Goal: Task Accomplishment & Management: Manage account settings

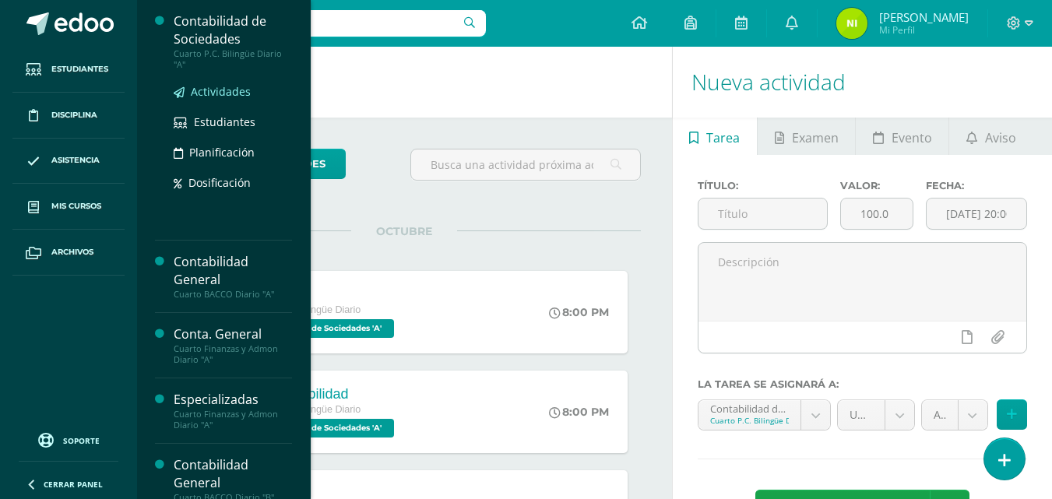
click at [206, 90] on span "Actividades" at bounding box center [221, 91] width 60 height 15
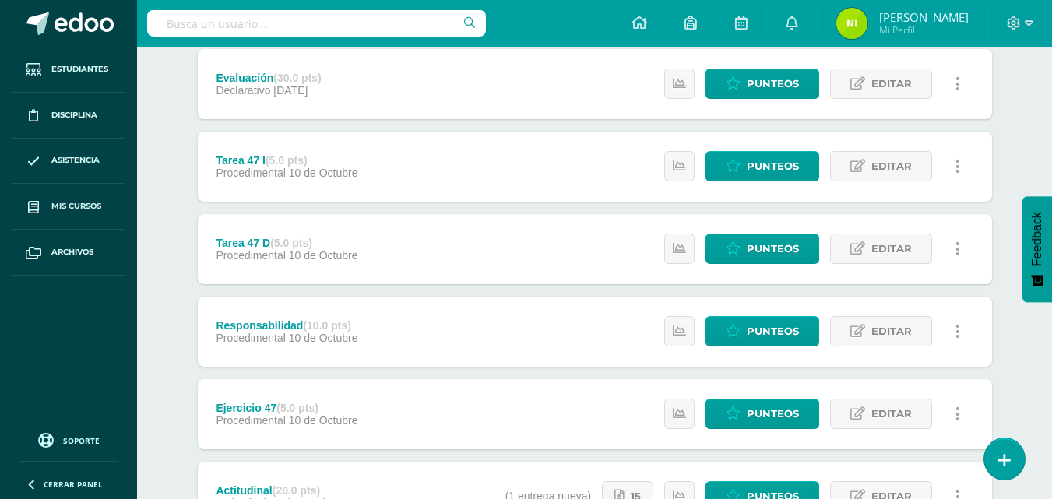
scroll to position [234, 0]
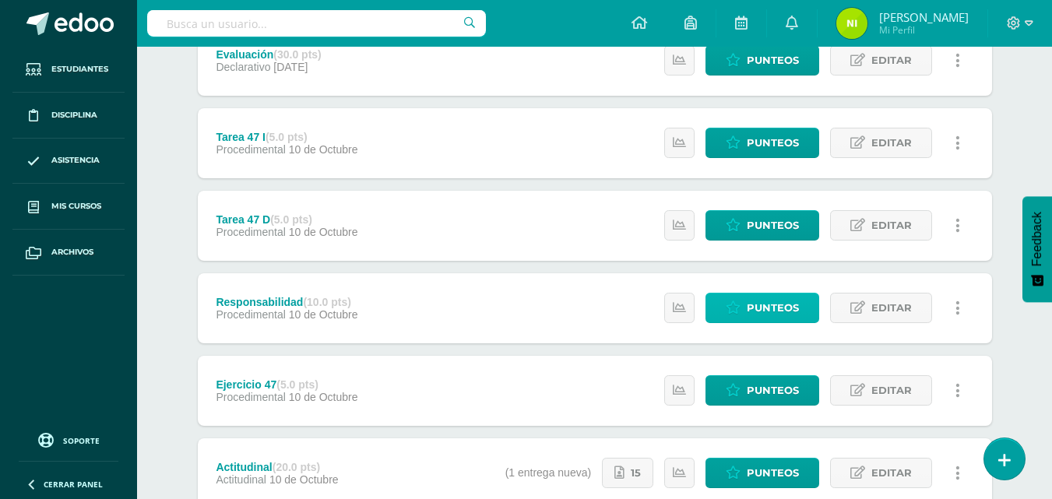
click at [747, 316] on link "Punteos" at bounding box center [762, 308] width 114 height 30
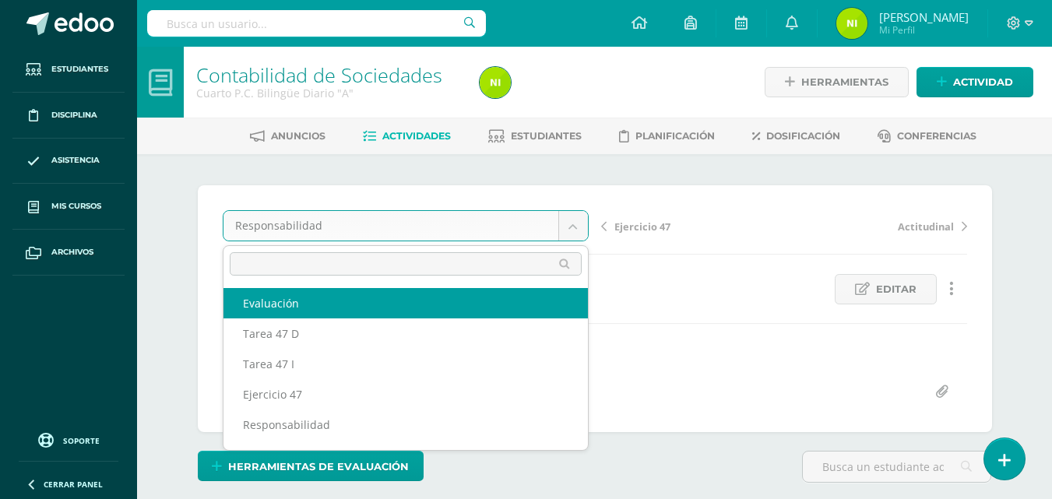
select select "/dashboard/teacher/grade-activity/85180/"
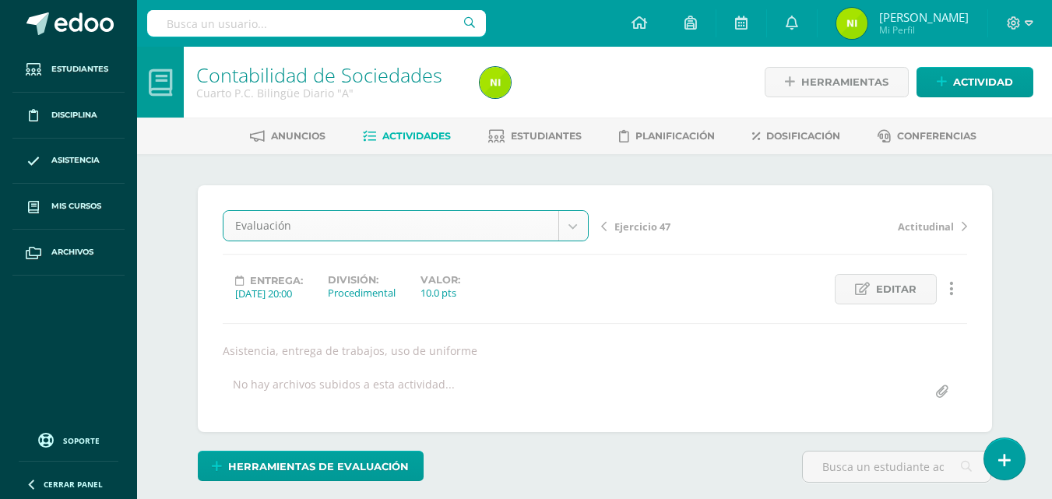
scroll to position [1, 0]
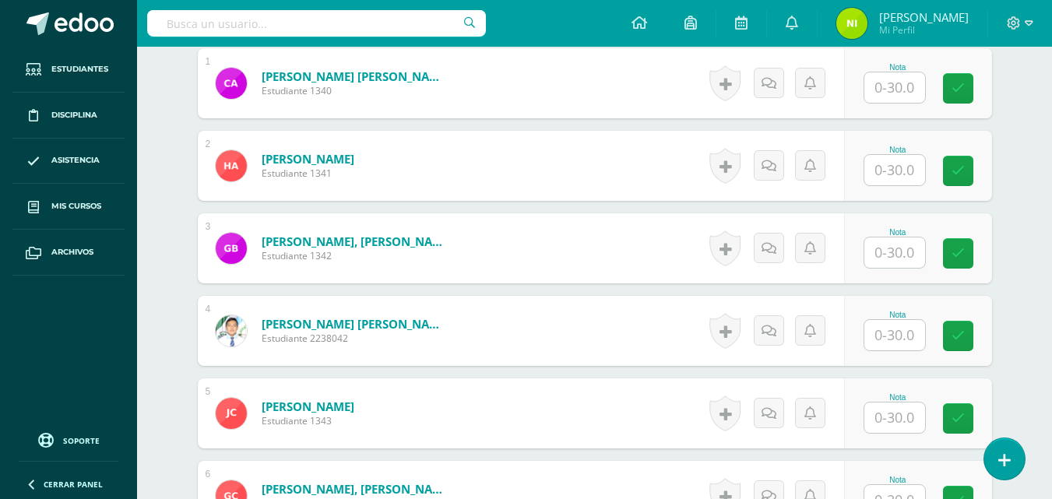
scroll to position [545, 0]
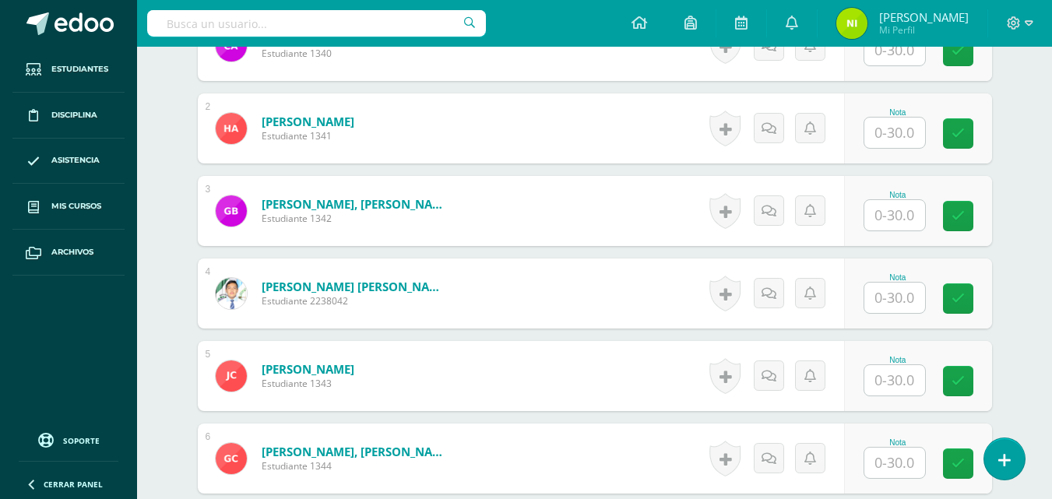
click at [902, 385] on input "text" at bounding box center [894, 380] width 61 height 30
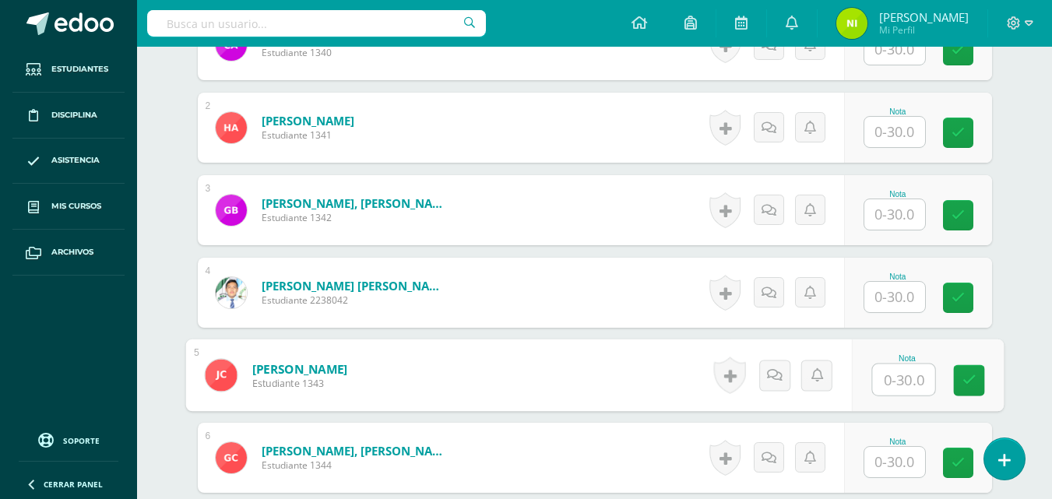
scroll to position [547, 0]
type input "30"
click at [966, 377] on icon at bounding box center [969, 379] width 14 height 13
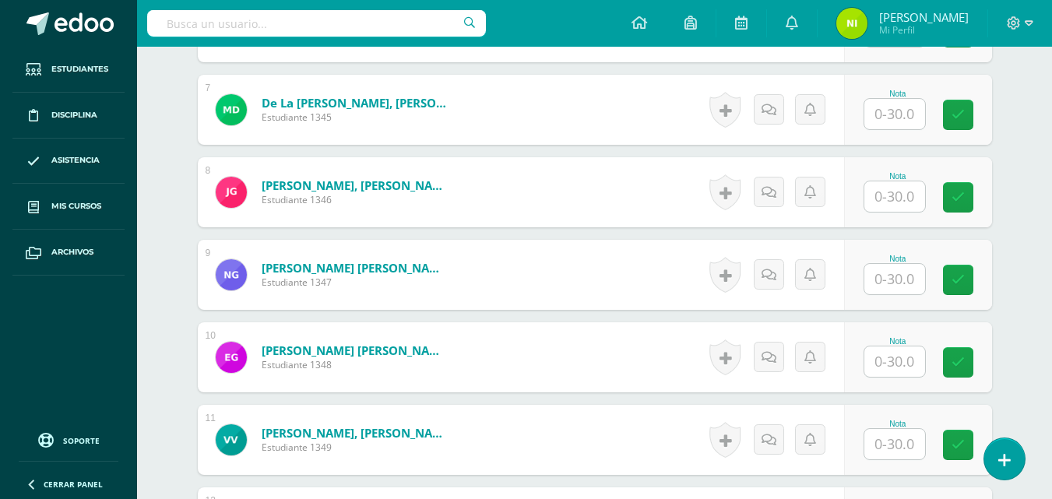
scroll to position [1014, 0]
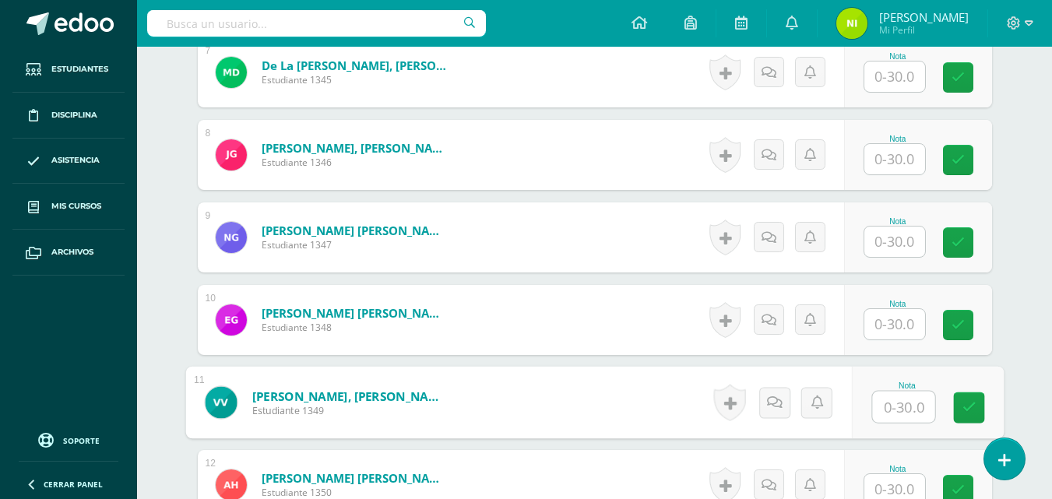
click at [884, 405] on input "text" at bounding box center [903, 407] width 62 height 31
type input "27"
click at [959, 406] on link at bounding box center [968, 407] width 31 height 31
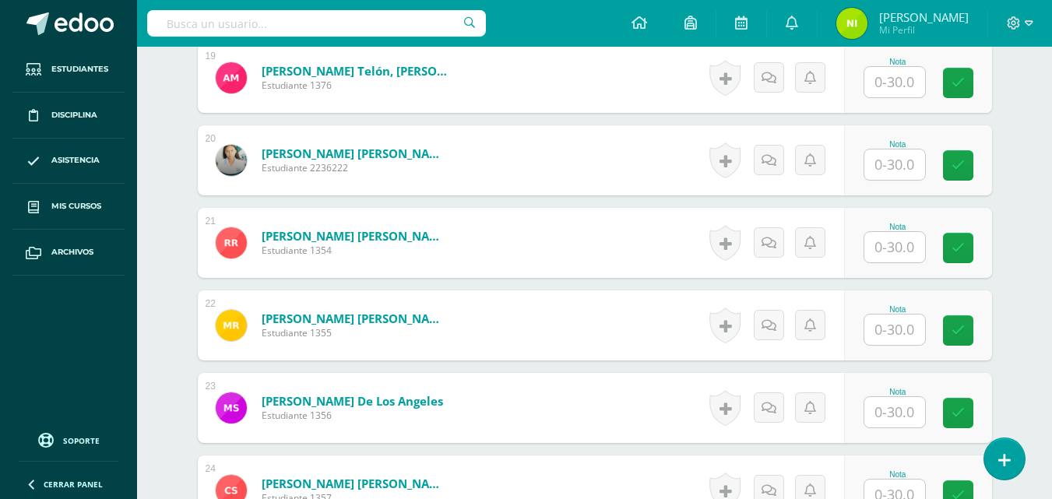
scroll to position [2026, 0]
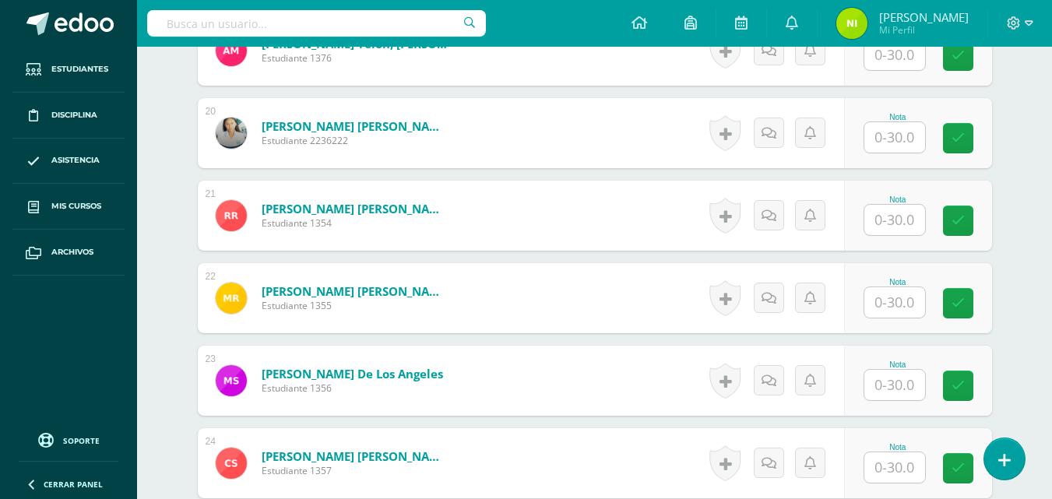
click at [884, 378] on input "text" at bounding box center [894, 385] width 61 height 30
type input "29"
click at [974, 394] on link at bounding box center [968, 386] width 31 height 31
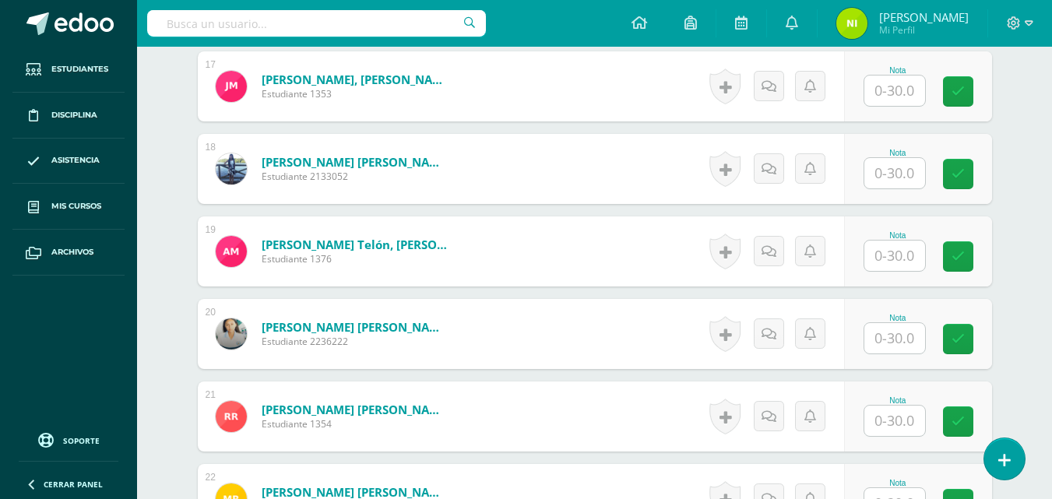
scroll to position [1792, 0]
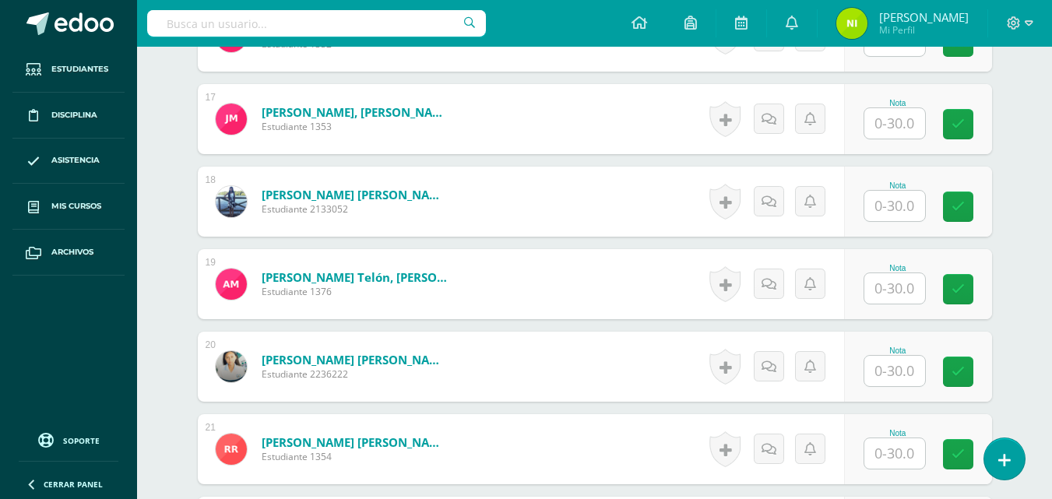
click at [890, 128] on input "text" at bounding box center [894, 123] width 61 height 30
type input "30"
click at [962, 125] on link at bounding box center [968, 124] width 31 height 31
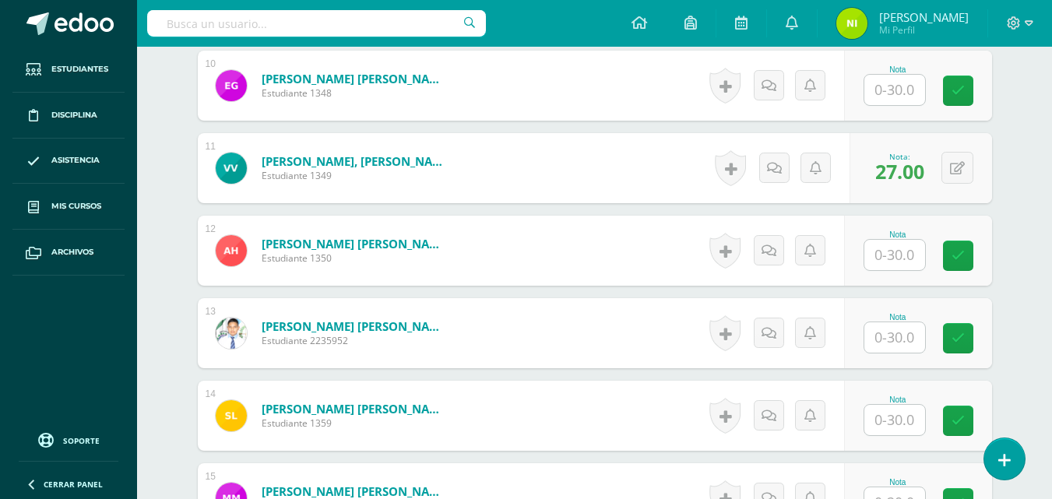
scroll to position [1247, 0]
click at [889, 255] on input "text" at bounding box center [894, 256] width 61 height 30
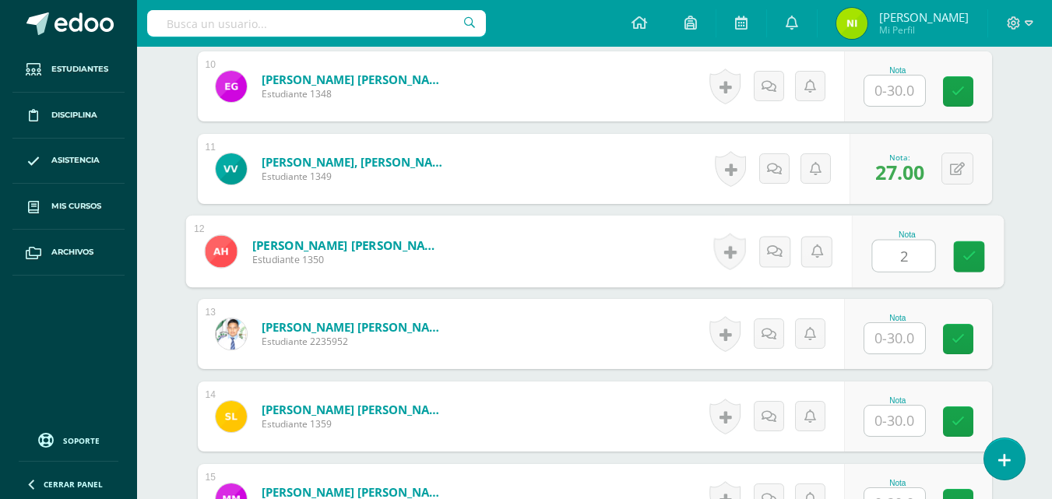
type input "29"
click at [976, 251] on link at bounding box center [968, 256] width 31 height 31
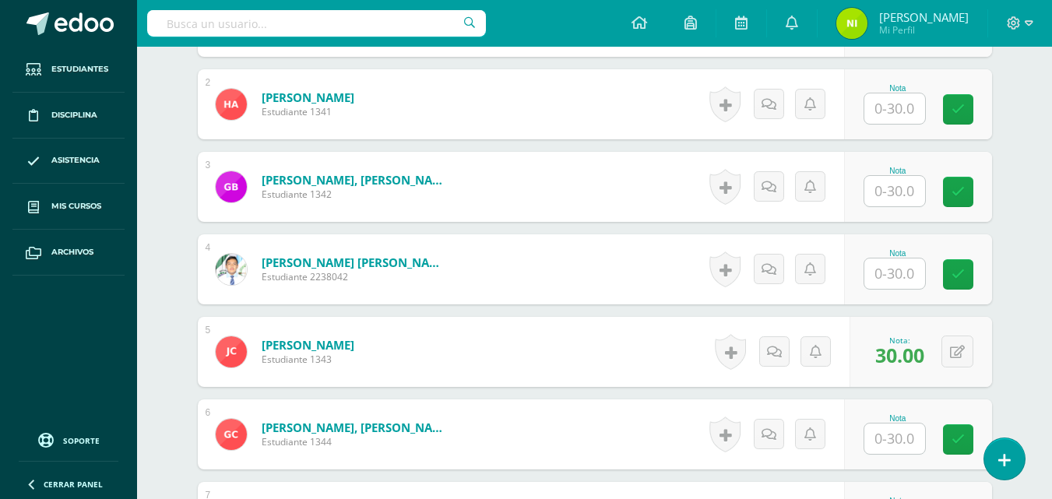
scroll to position [547, 0]
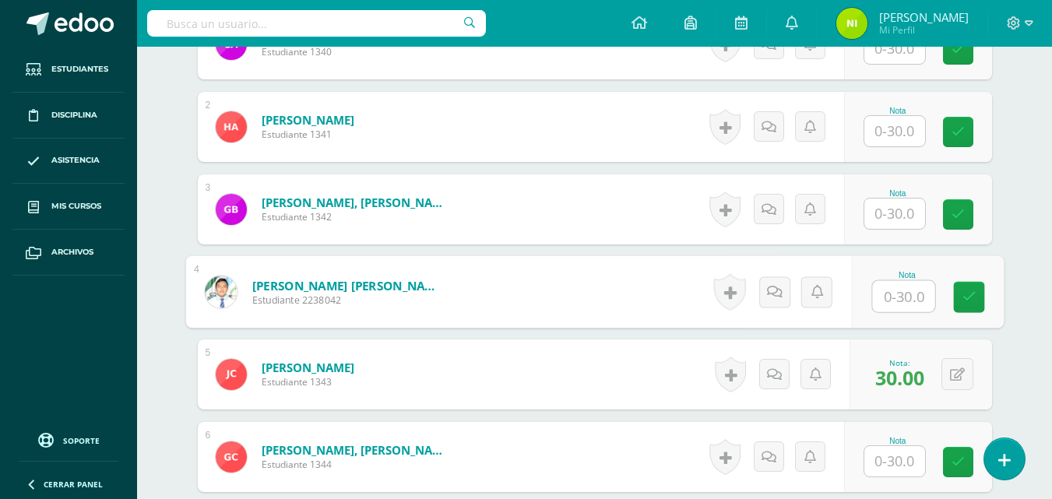
click at [888, 297] on input "text" at bounding box center [903, 296] width 62 height 31
type input "29"
click at [979, 303] on link at bounding box center [968, 297] width 31 height 31
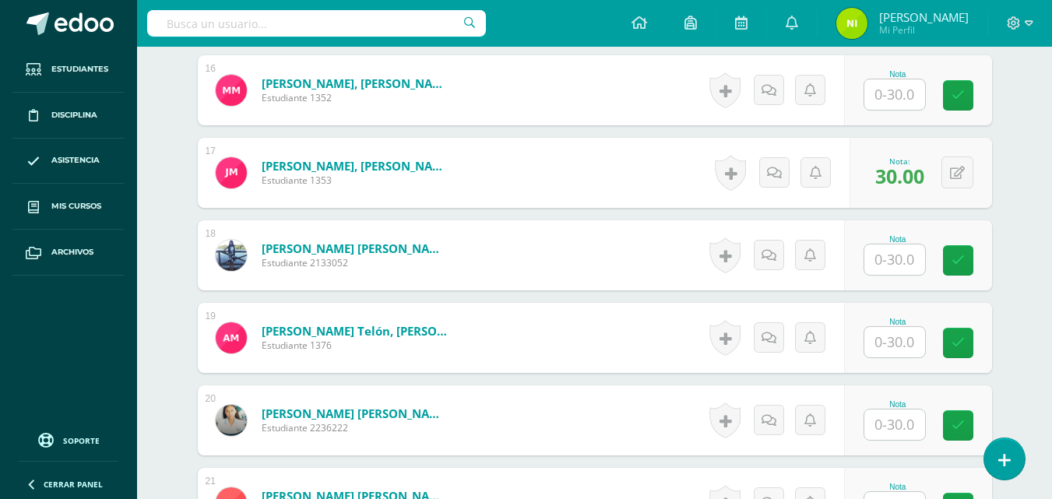
scroll to position [1714, 0]
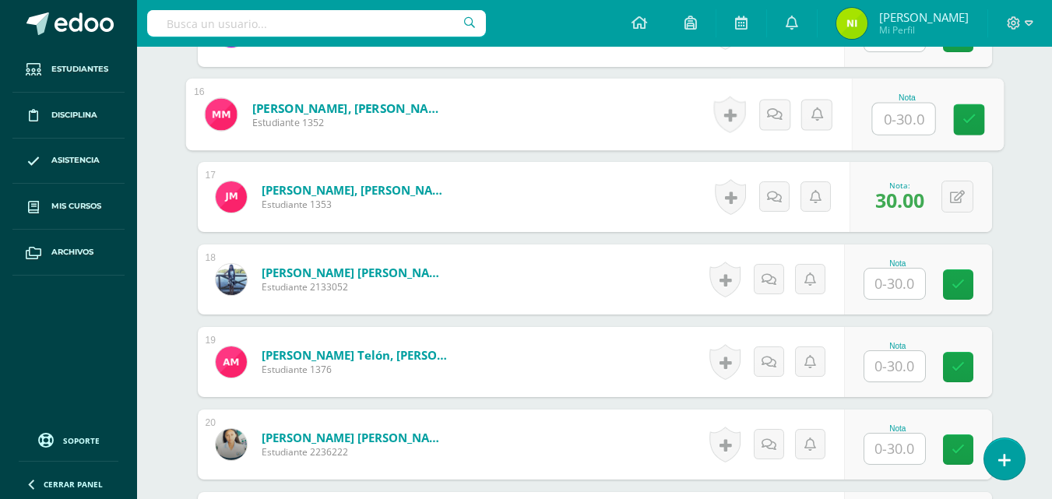
click at [900, 123] on input "text" at bounding box center [903, 119] width 62 height 31
type input "27"
click at [962, 120] on icon at bounding box center [969, 119] width 14 height 13
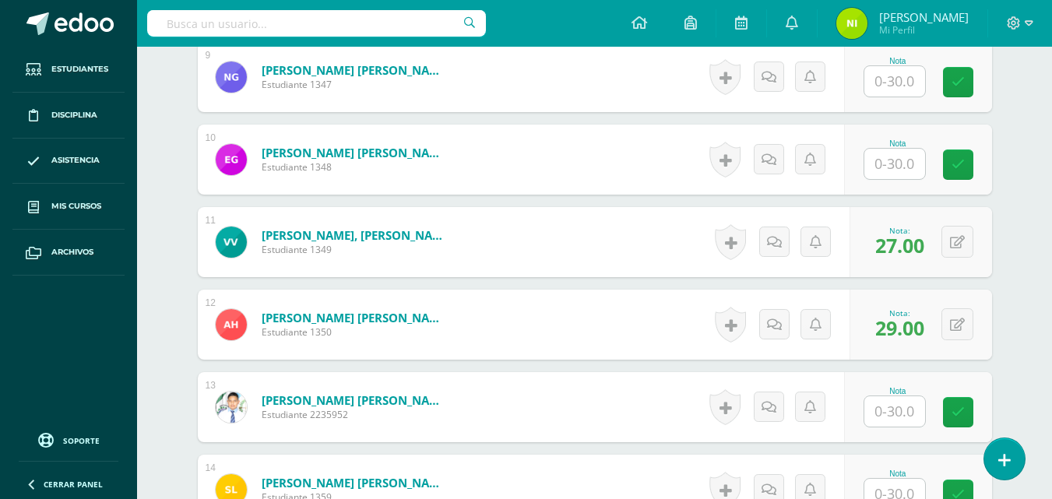
scroll to position [1169, 0]
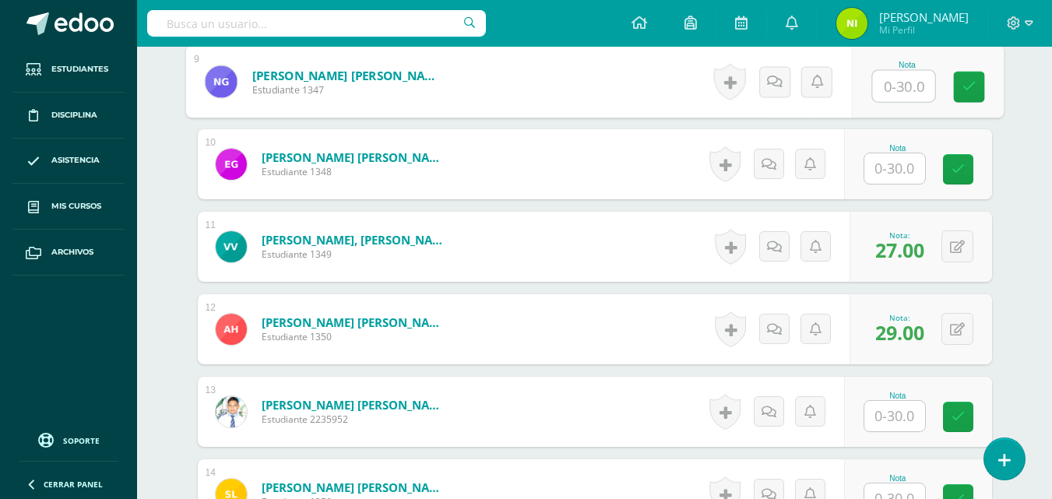
click at [880, 91] on input "text" at bounding box center [903, 86] width 62 height 31
type input "02"
click at [962, 83] on link at bounding box center [968, 87] width 31 height 31
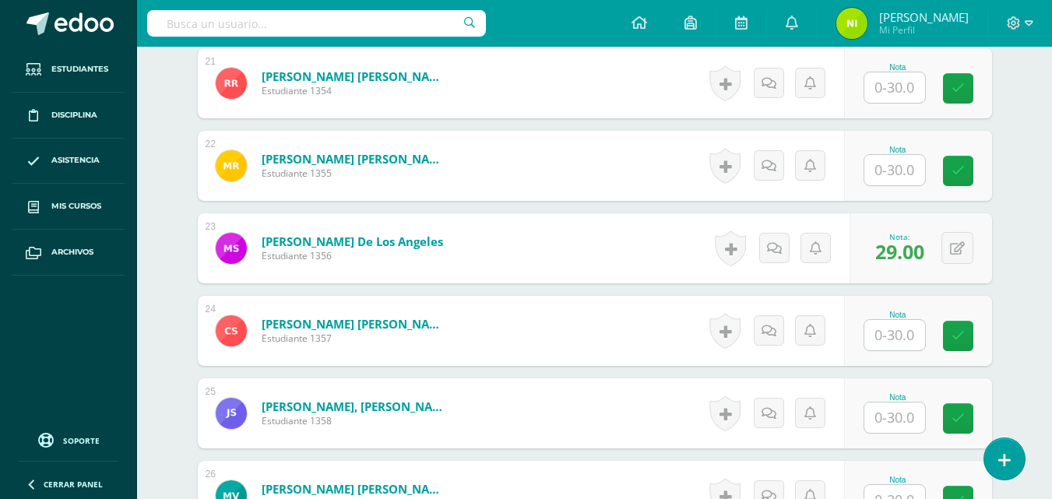
scroll to position [2451, 0]
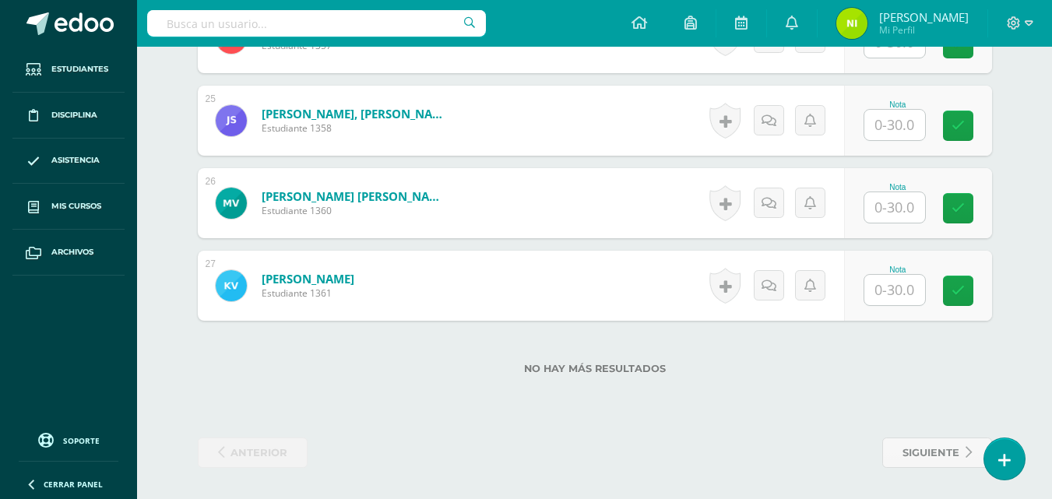
click at [891, 294] on input "text" at bounding box center [894, 290] width 61 height 30
type input "11"
click at [970, 295] on icon at bounding box center [969, 290] width 14 height 13
click at [901, 206] on input "text" at bounding box center [894, 207] width 61 height 30
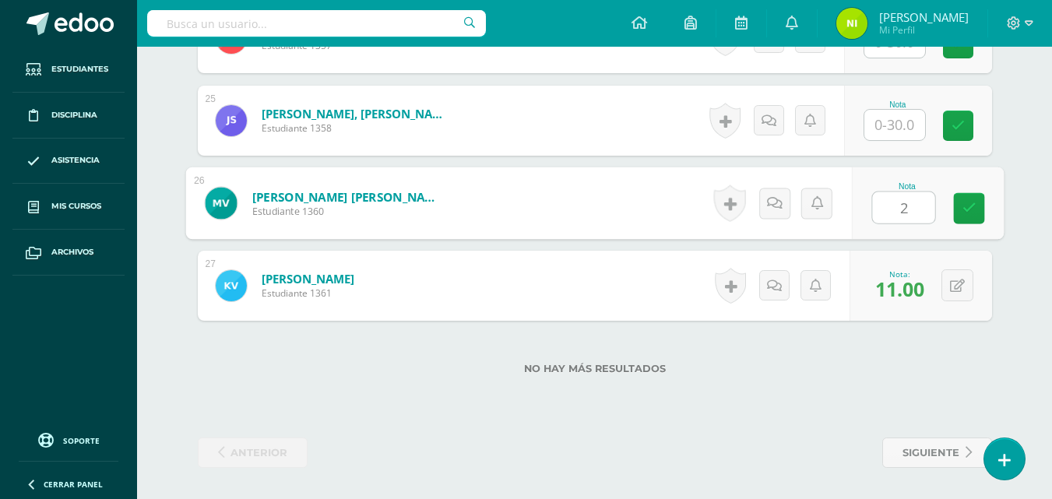
type input "29"
click at [962, 206] on icon at bounding box center [969, 208] width 14 height 13
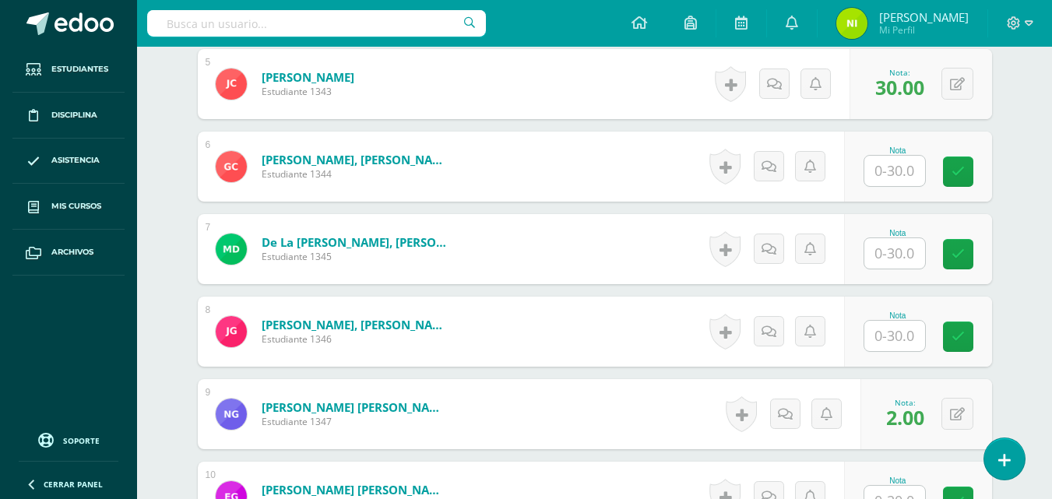
scroll to position [816, 0]
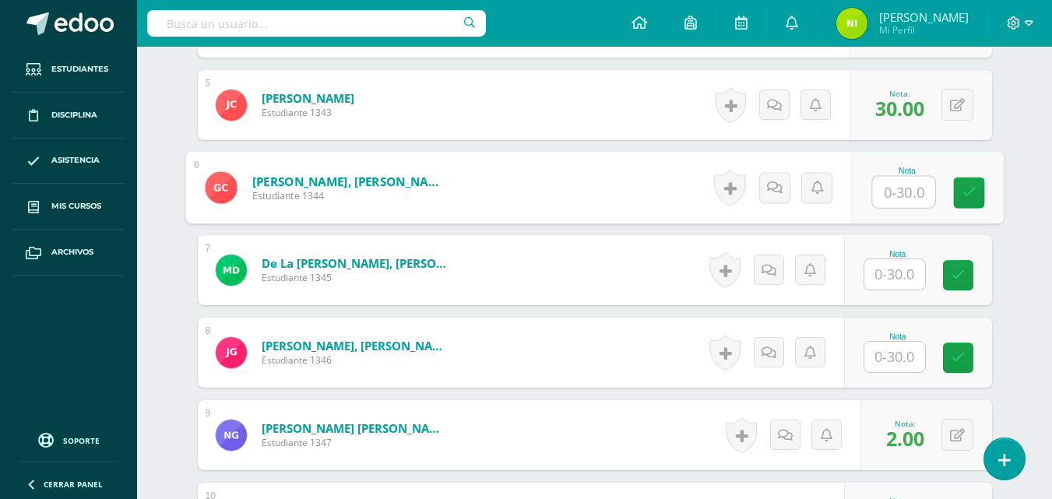
click at [893, 202] on input "text" at bounding box center [903, 192] width 62 height 31
type input "02"
click at [955, 193] on link at bounding box center [968, 193] width 31 height 31
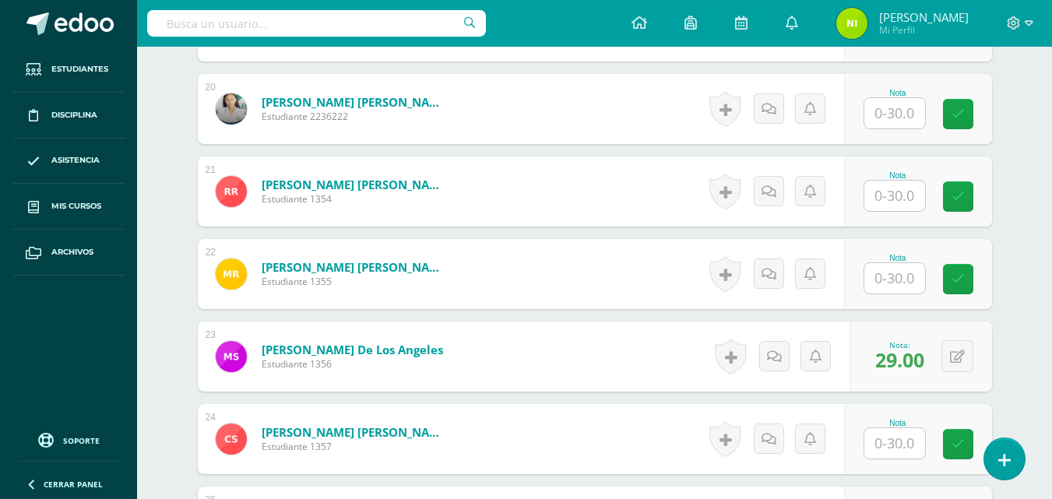
scroll to position [2217, 0]
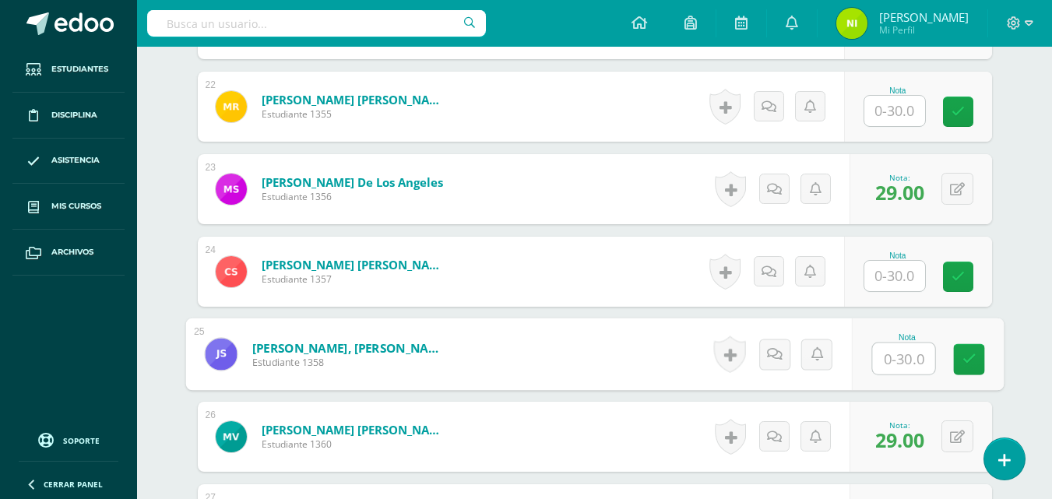
click at [889, 354] on input "text" at bounding box center [903, 358] width 62 height 31
type input "08"
click at [968, 356] on icon at bounding box center [969, 359] width 14 height 13
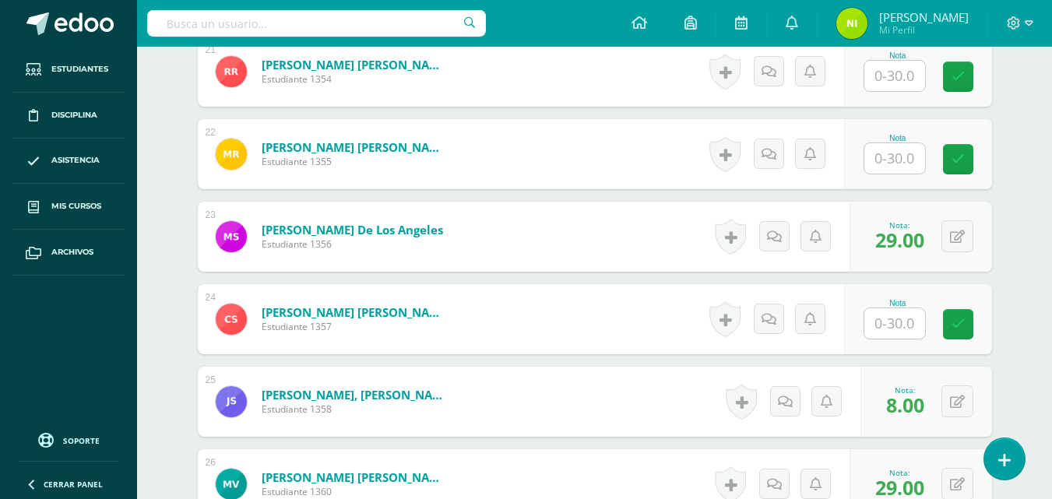
scroll to position [1984, 0]
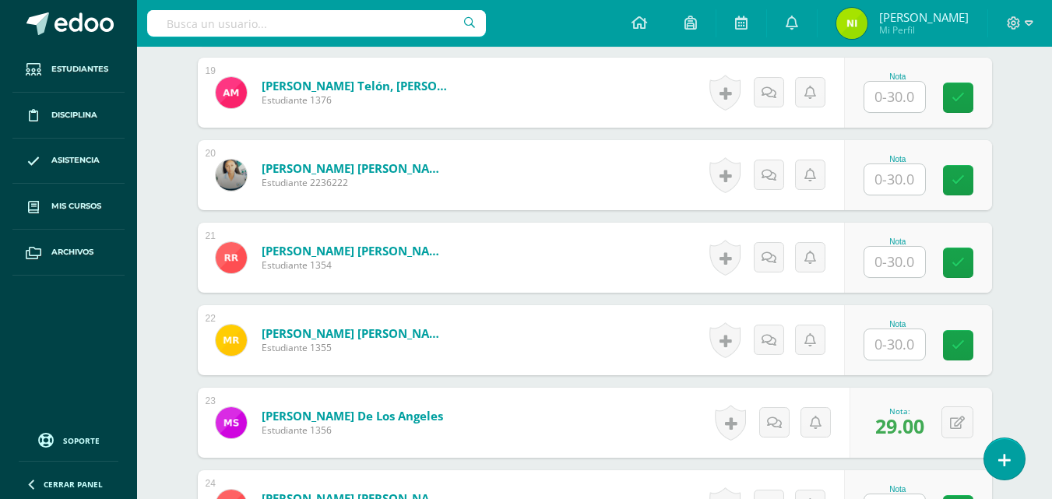
click at [889, 178] on input "text" at bounding box center [894, 179] width 61 height 30
type input "24"
click at [977, 174] on link at bounding box center [968, 180] width 31 height 31
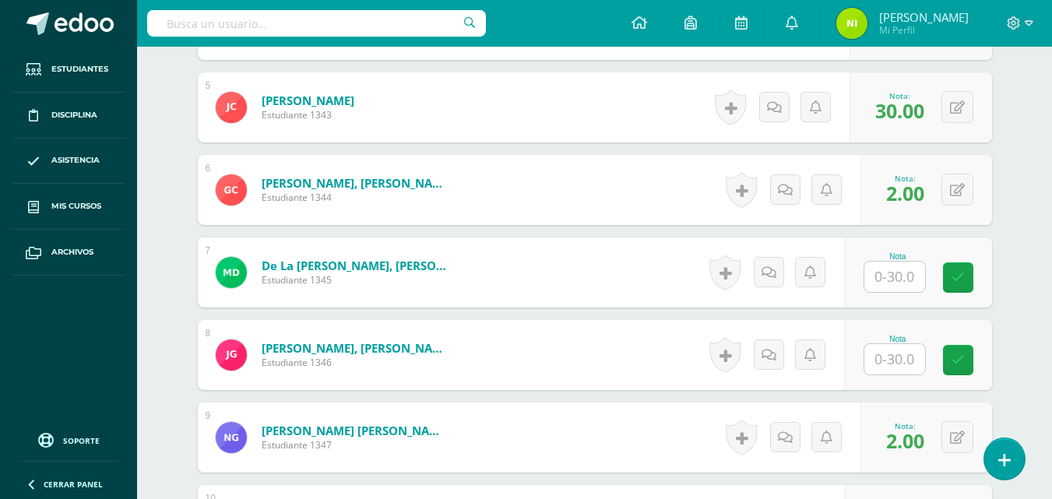
scroll to position [660, 0]
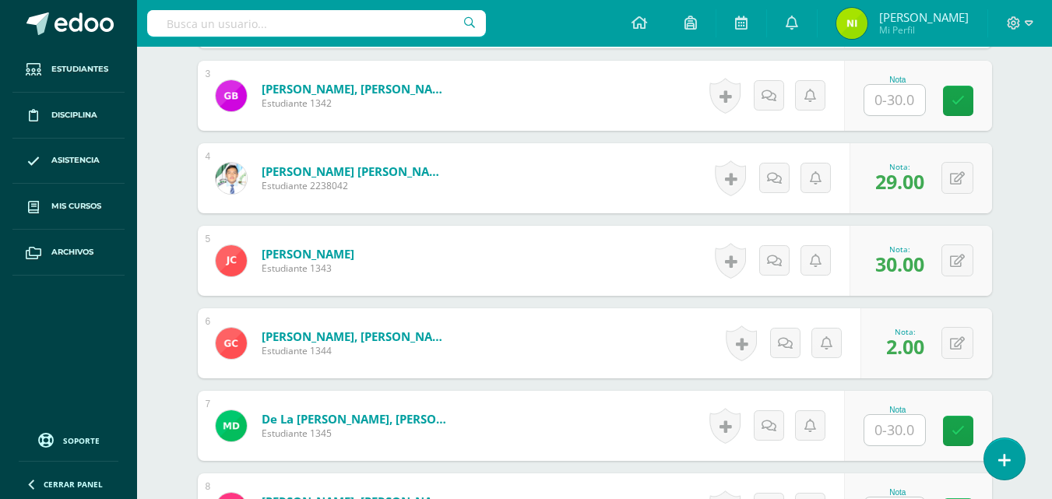
click at [884, 92] on input "text" at bounding box center [894, 100] width 61 height 30
type input "17"
click at [959, 106] on link at bounding box center [968, 101] width 31 height 31
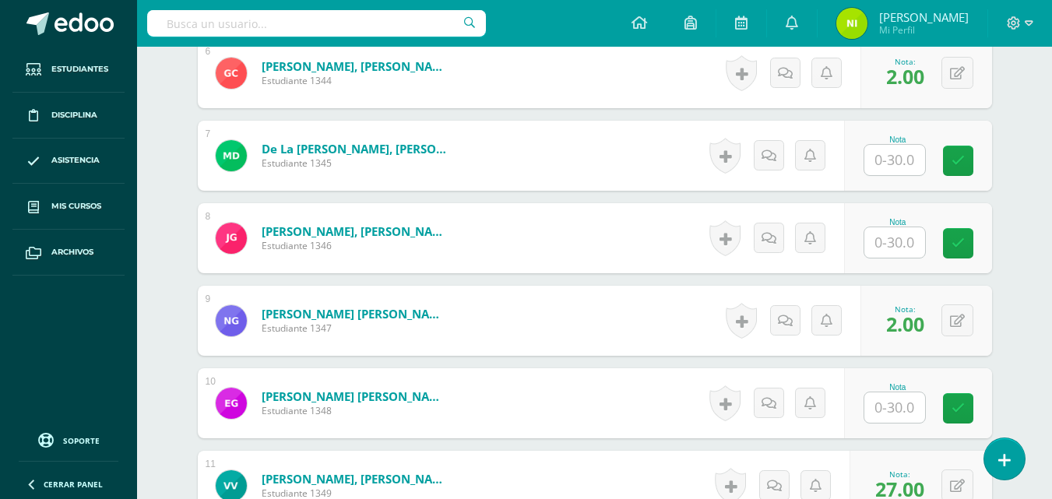
scroll to position [894, 0]
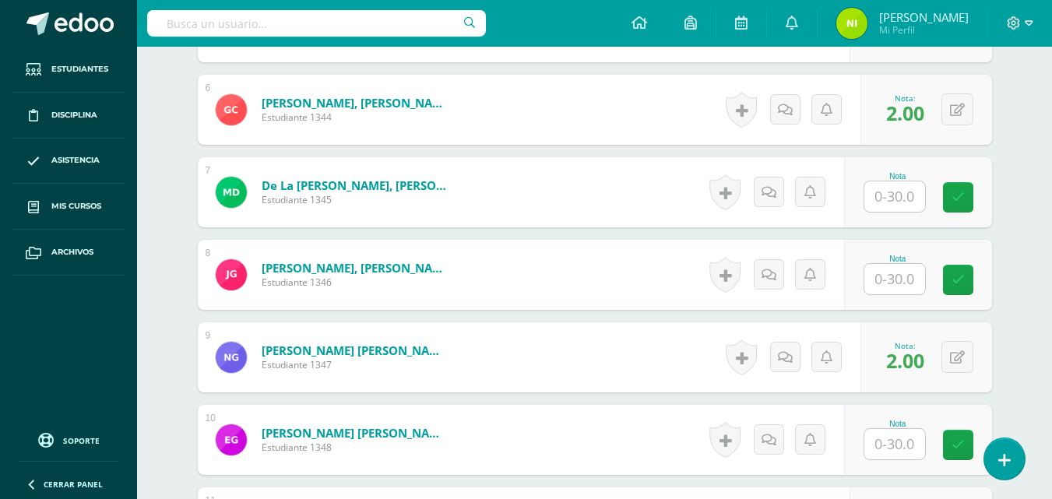
click at [879, 189] on input "text" at bounding box center [894, 196] width 61 height 30
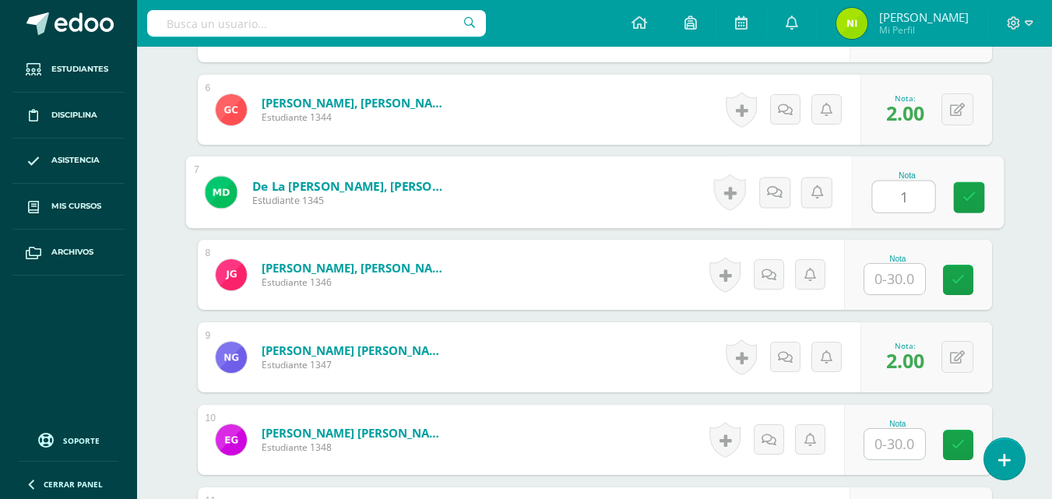
type input "18"
click at [982, 197] on link at bounding box center [968, 197] width 31 height 31
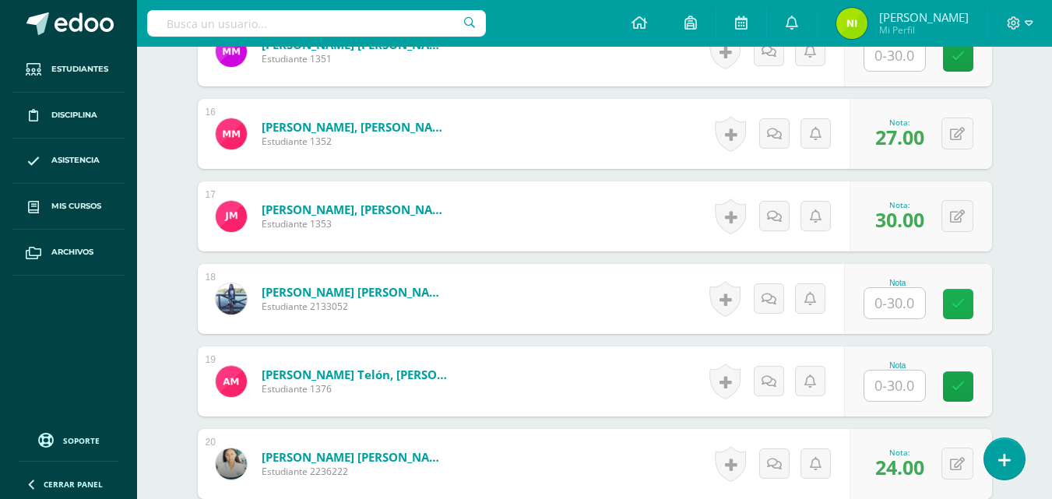
scroll to position [1672, 0]
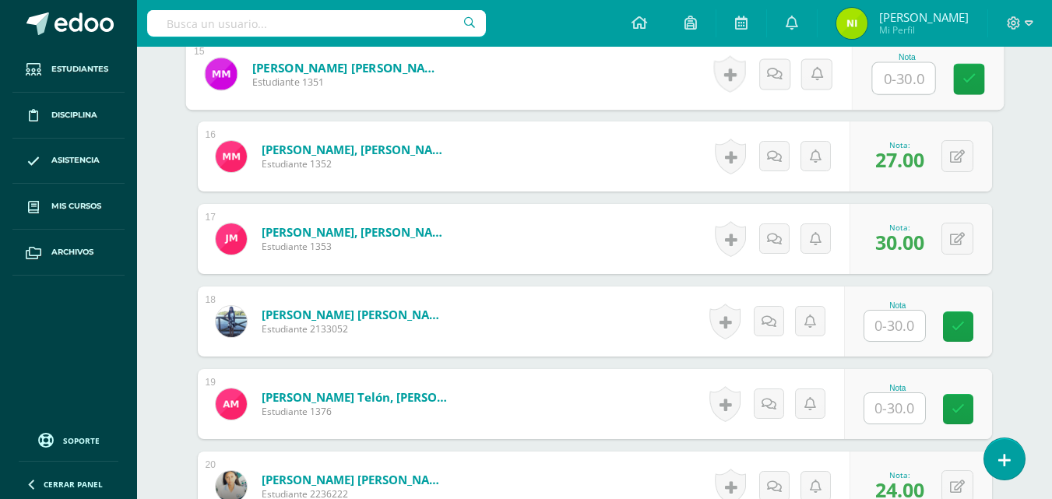
click at [898, 91] on input "text" at bounding box center [903, 78] width 62 height 31
type input "13"
click at [953, 78] on div "Nota 13" at bounding box center [927, 74] width 152 height 72
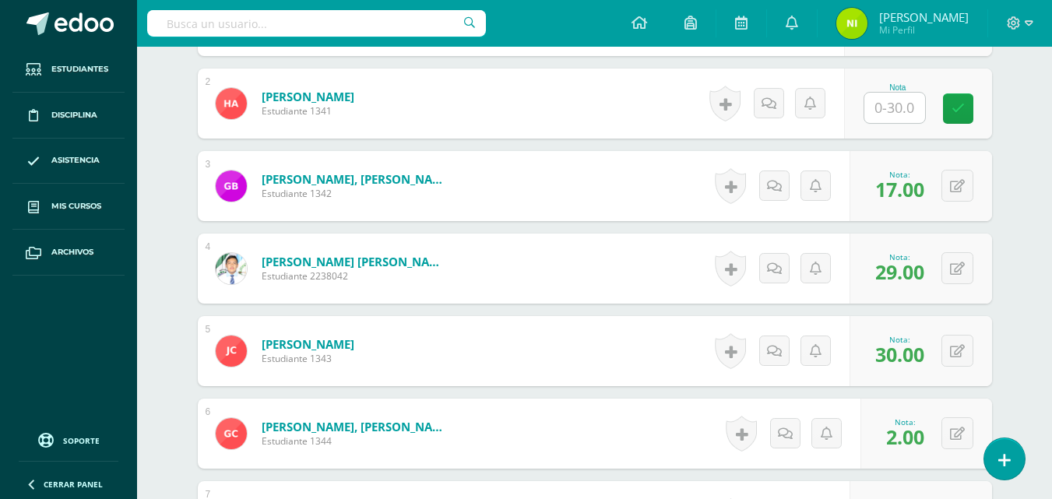
scroll to position [271, 0]
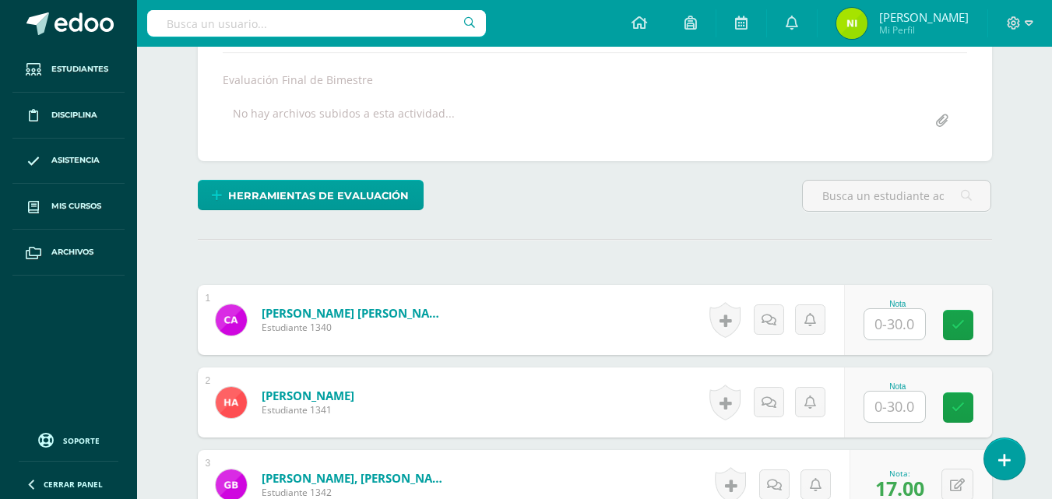
click at [888, 401] on input "text" at bounding box center [894, 407] width 61 height 30
type input "30"
click at [958, 405] on link at bounding box center [968, 407] width 31 height 31
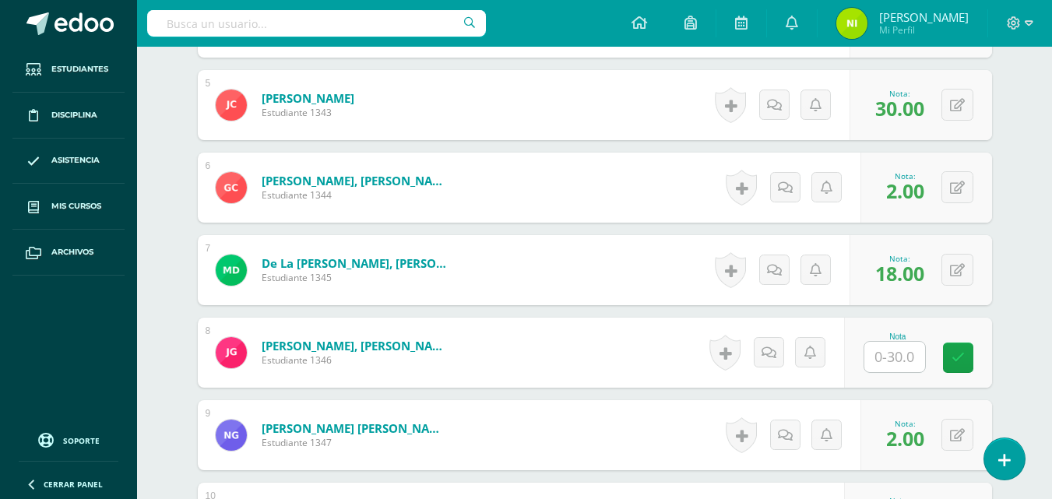
scroll to position [894, 0]
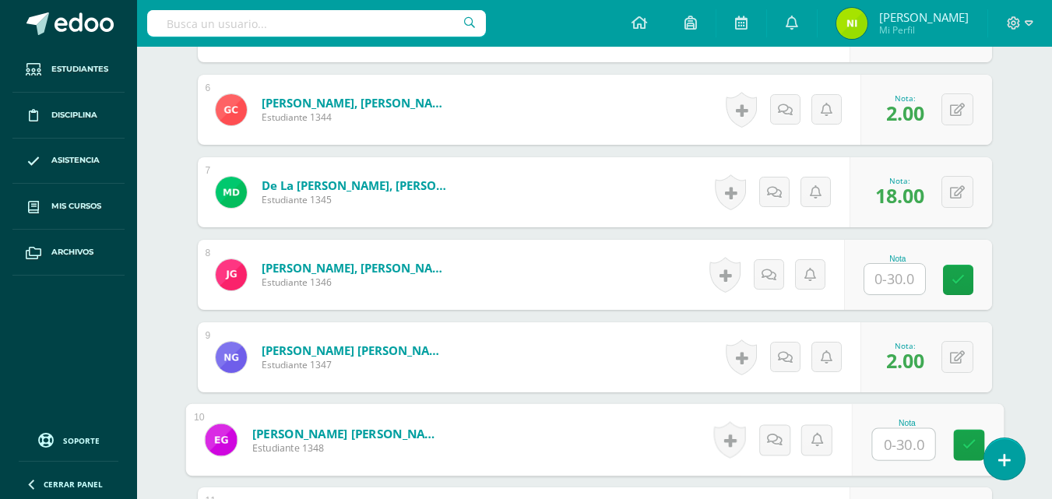
click at [896, 447] on input "text" at bounding box center [903, 444] width 62 height 31
type input "24"
click at [972, 445] on icon at bounding box center [969, 444] width 14 height 13
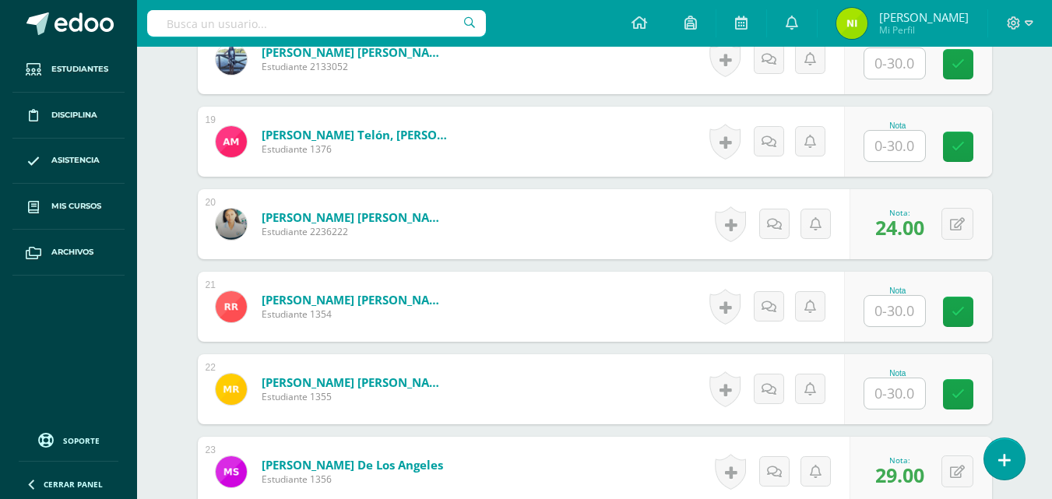
scroll to position [1984, 0]
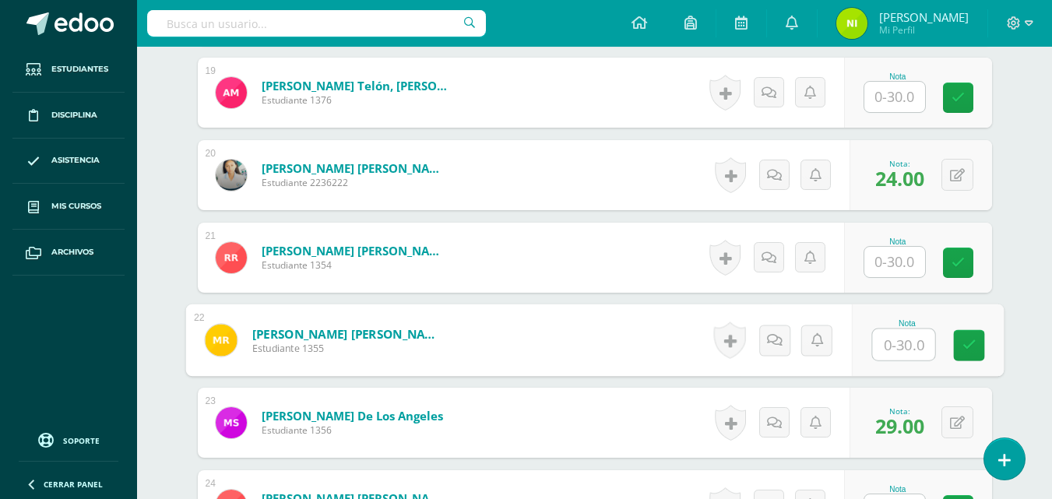
click at [900, 353] on input "text" at bounding box center [903, 344] width 62 height 31
type input "08"
click at [965, 346] on icon at bounding box center [969, 345] width 14 height 13
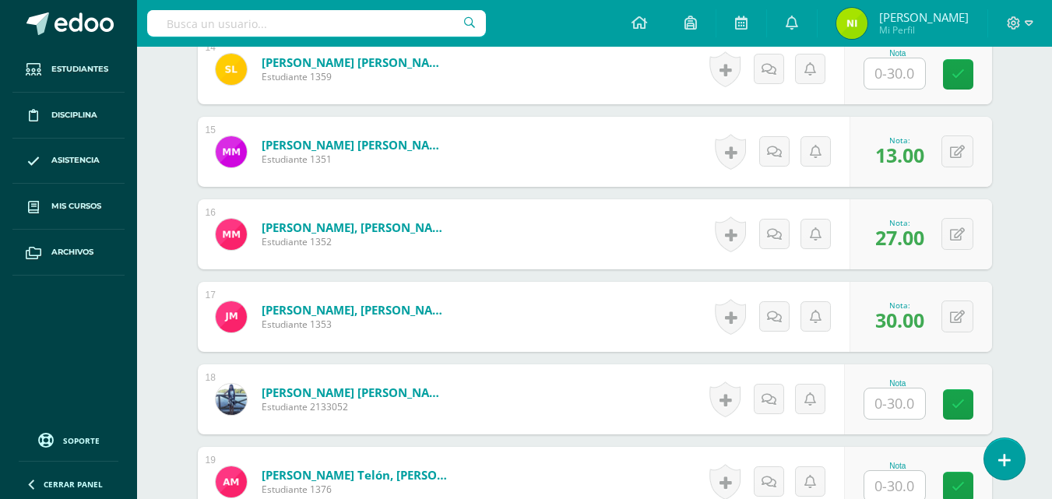
scroll to position [1672, 0]
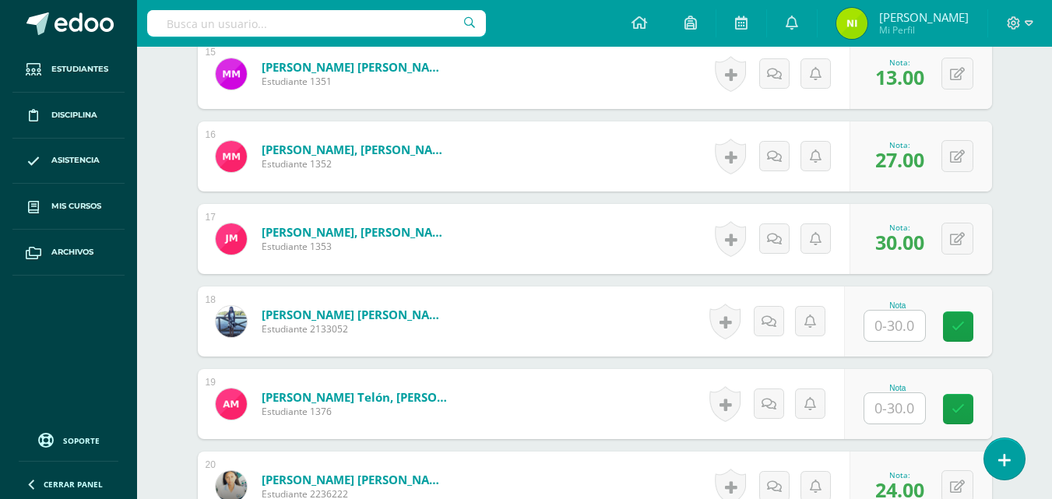
click at [902, 409] on input "text" at bounding box center [894, 408] width 61 height 30
type input "04"
click at [955, 407] on link at bounding box center [968, 409] width 31 height 31
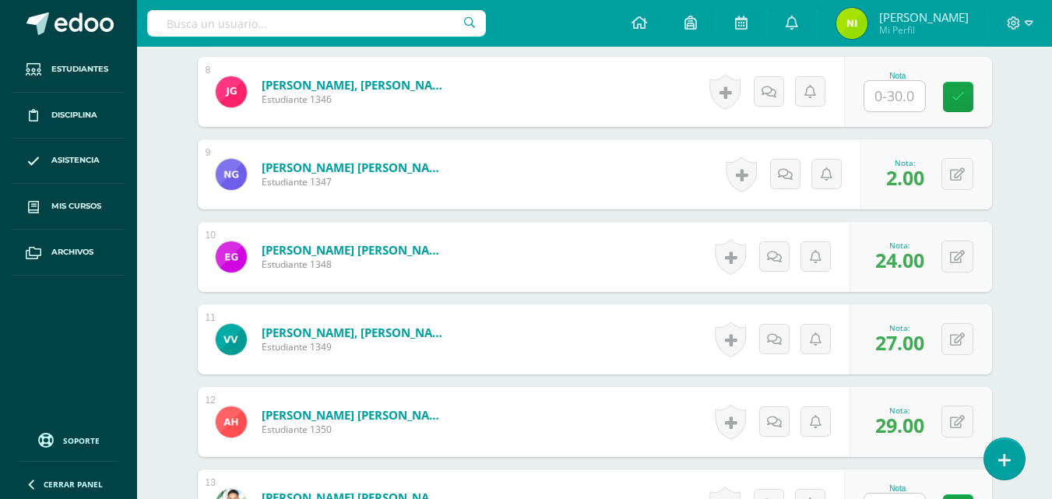
scroll to position [1050, 0]
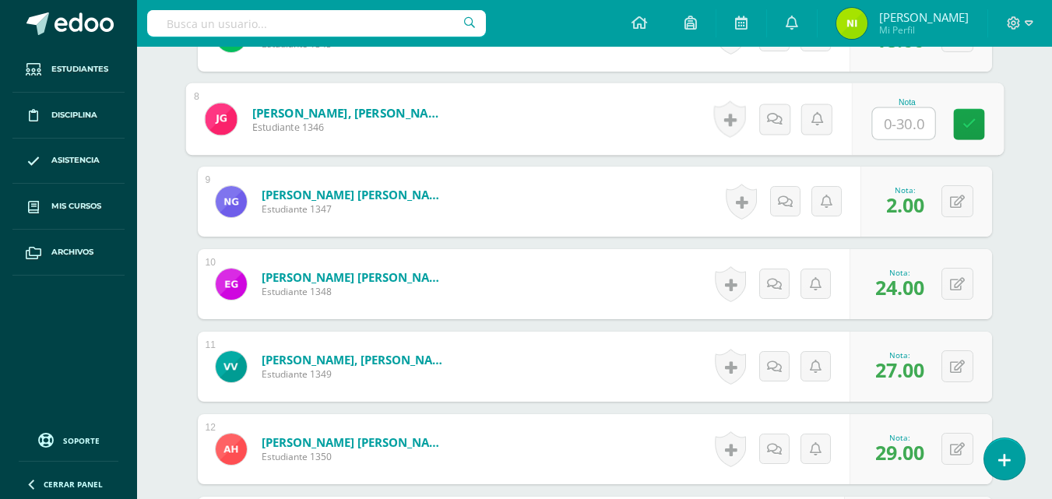
click at [900, 124] on input "text" at bounding box center [903, 123] width 62 height 31
type input "05"
click at [964, 128] on icon at bounding box center [969, 124] width 14 height 13
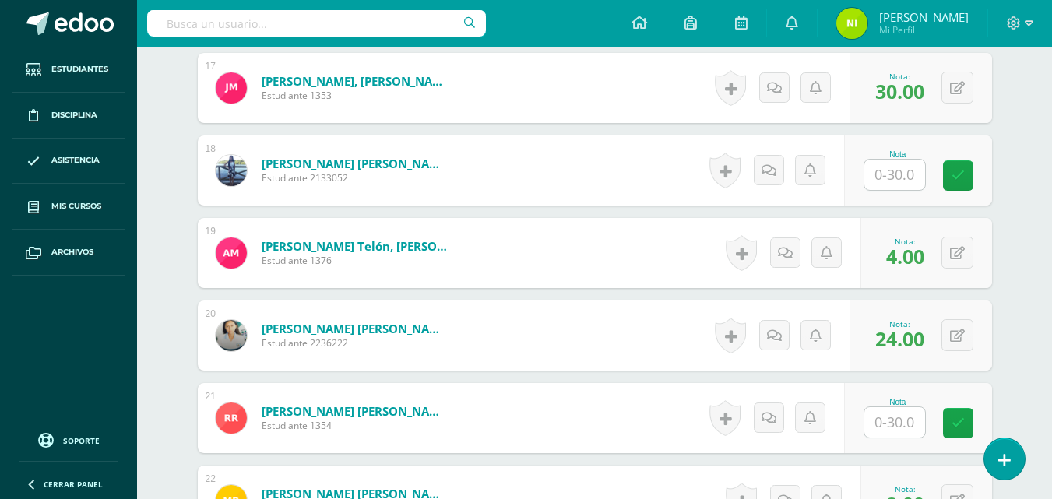
scroll to position [1828, 0]
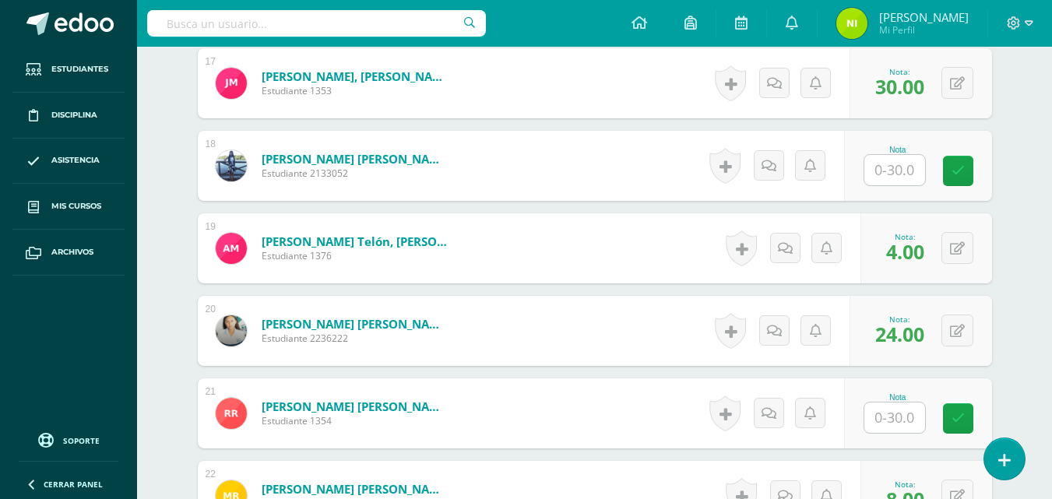
click at [894, 415] on input "text" at bounding box center [894, 418] width 61 height 30
type input "03"
click at [966, 414] on icon at bounding box center [969, 418] width 14 height 13
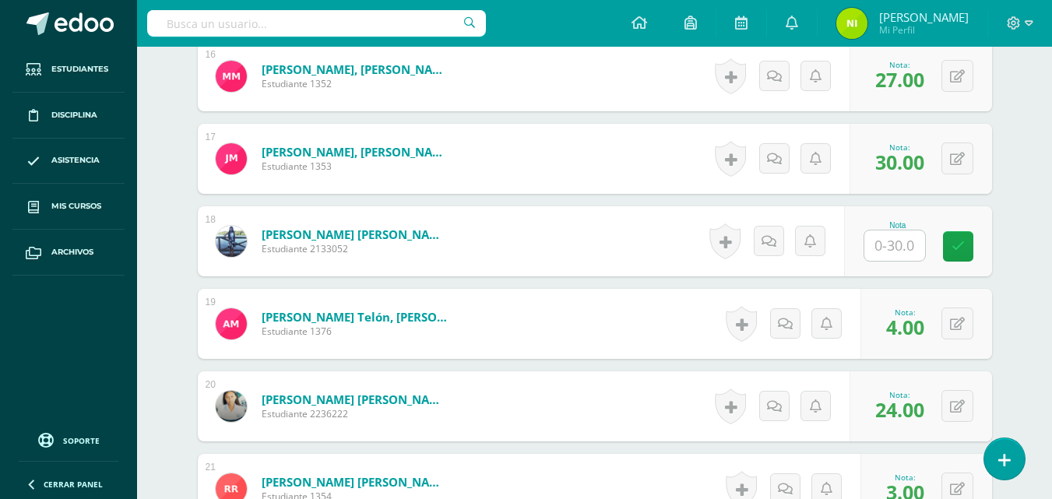
scroll to position [1750, 0]
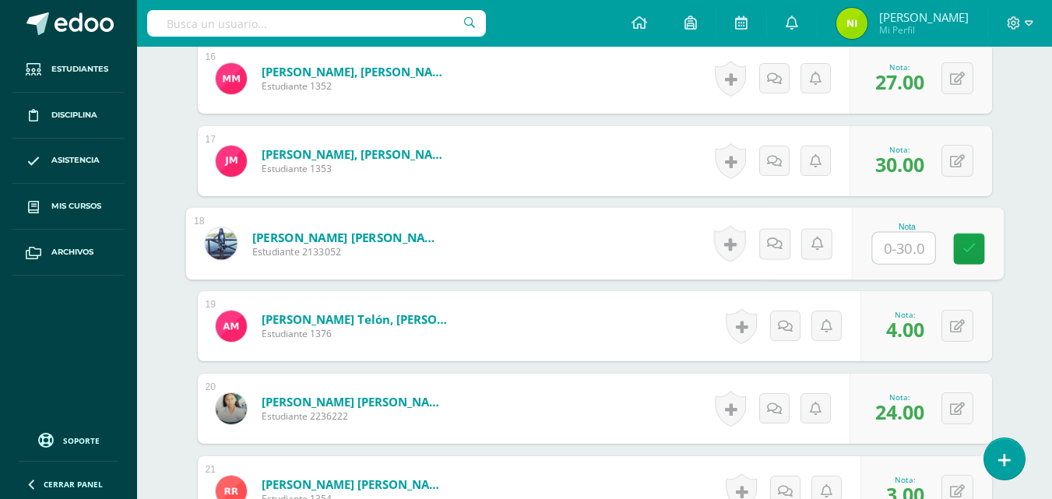
click at [894, 248] on input "text" at bounding box center [903, 248] width 62 height 31
type input "20"
click at [965, 244] on icon at bounding box center [969, 248] width 14 height 13
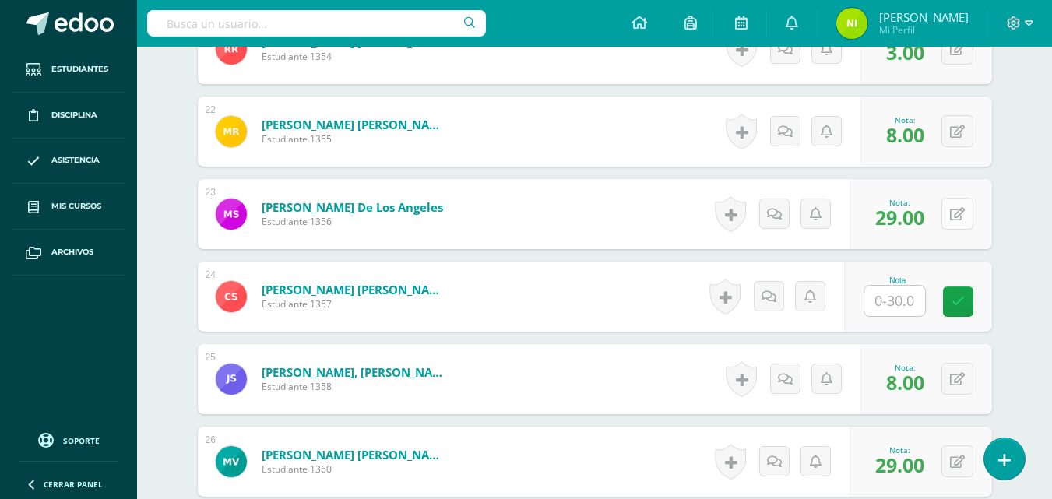
scroll to position [2217, 0]
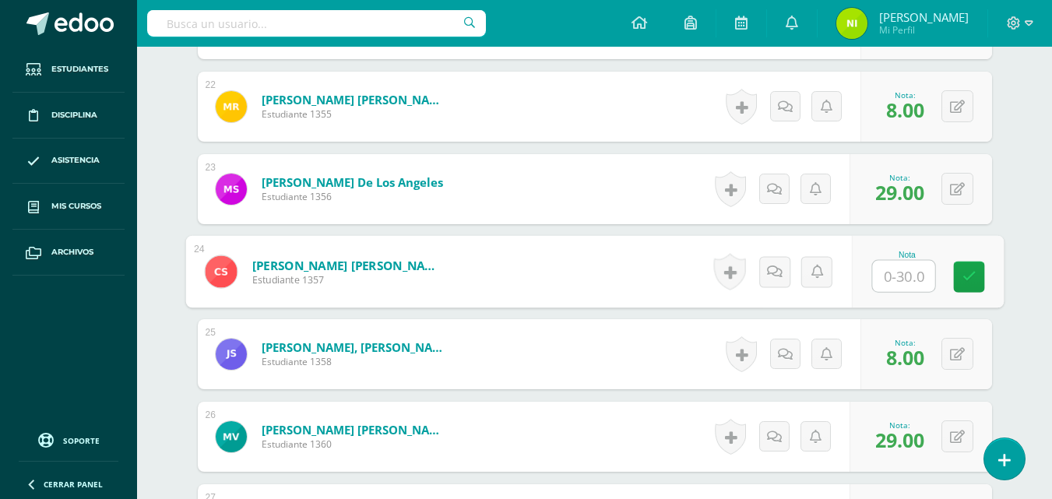
click at [890, 277] on input "text" at bounding box center [903, 276] width 62 height 31
type input "03"
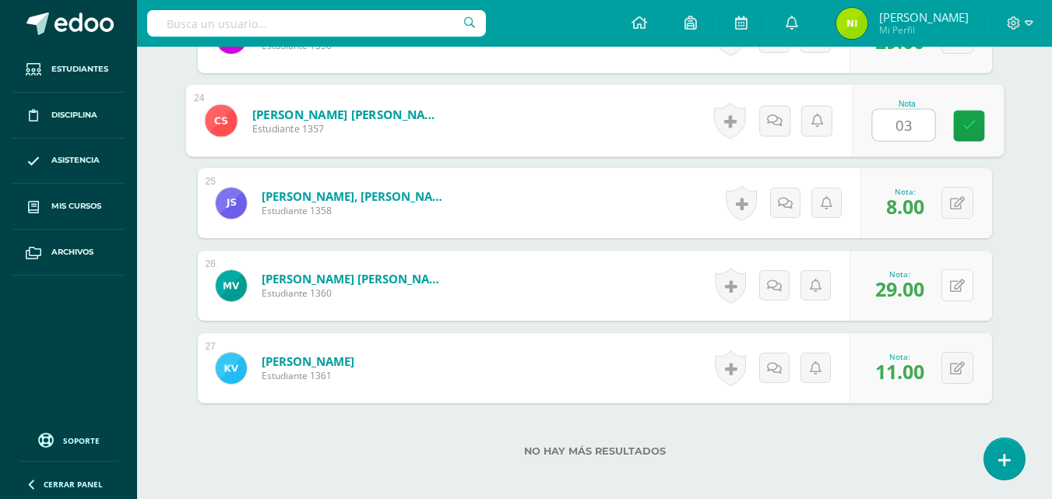
scroll to position [2373, 0]
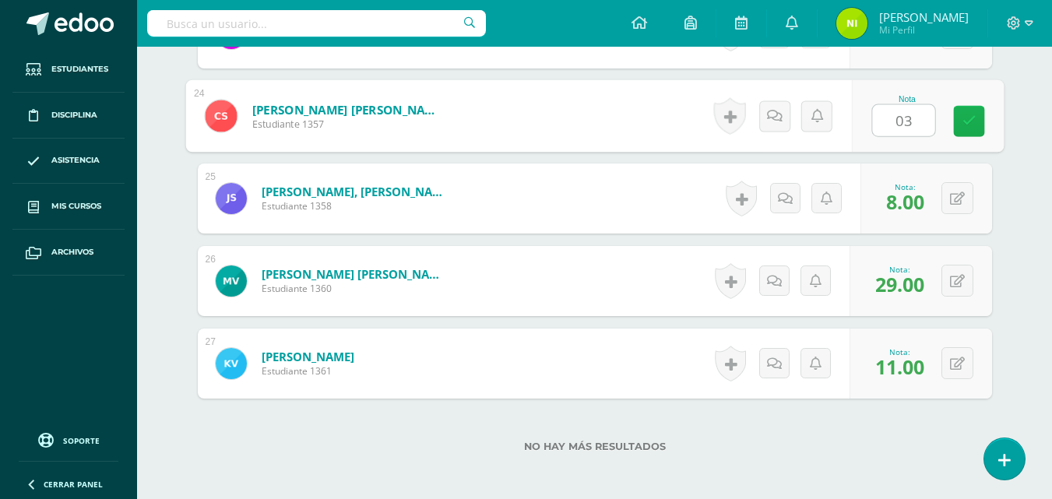
click at [962, 128] on icon at bounding box center [969, 120] width 14 height 13
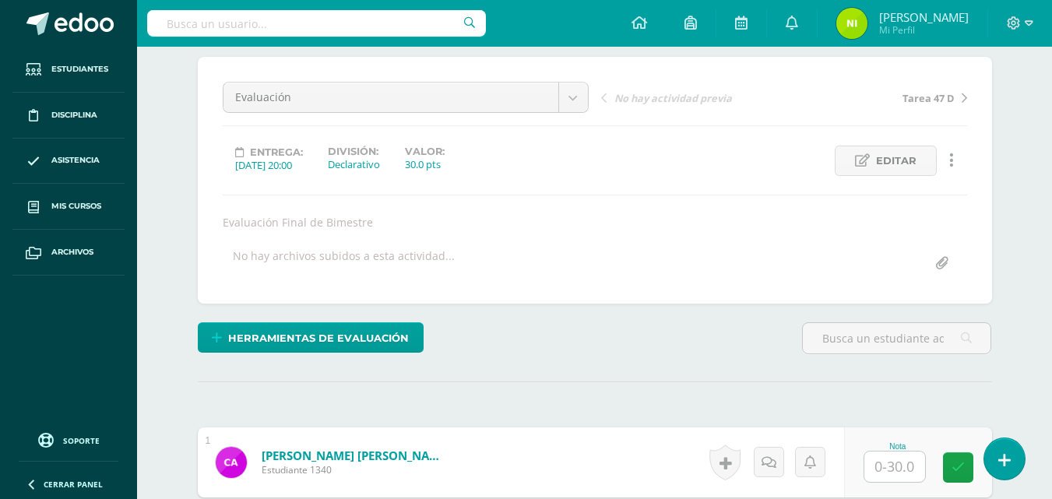
scroll to position [0, 0]
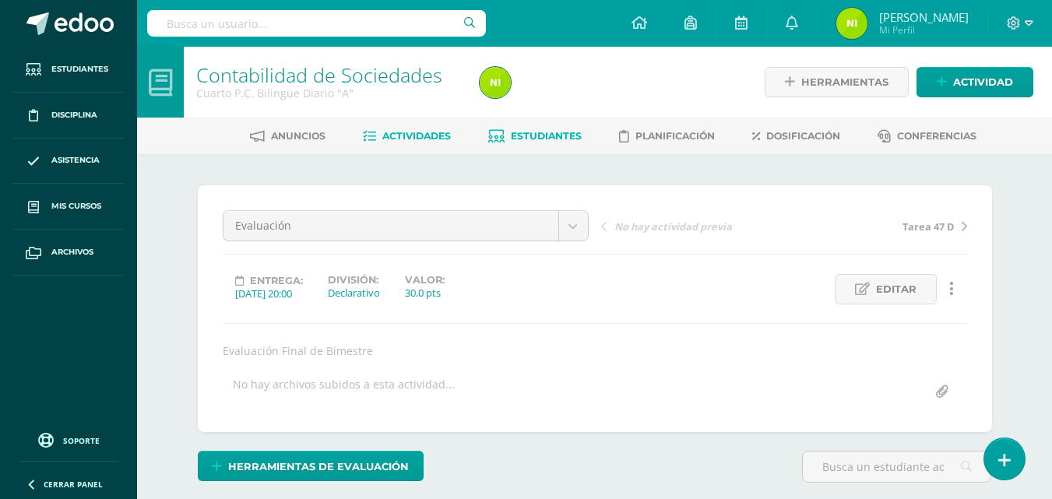
click at [533, 139] on span "Estudiantes" at bounding box center [546, 136] width 71 height 12
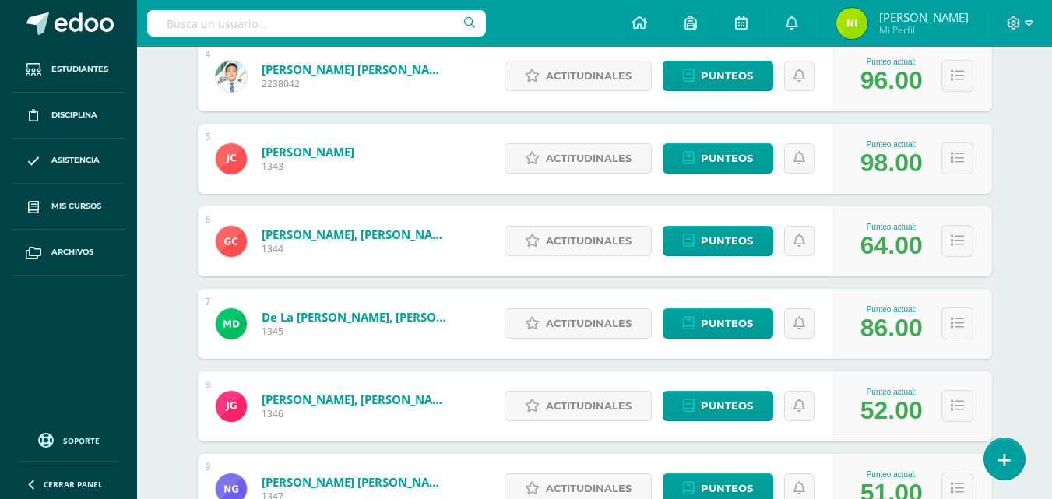
scroll to position [934, 0]
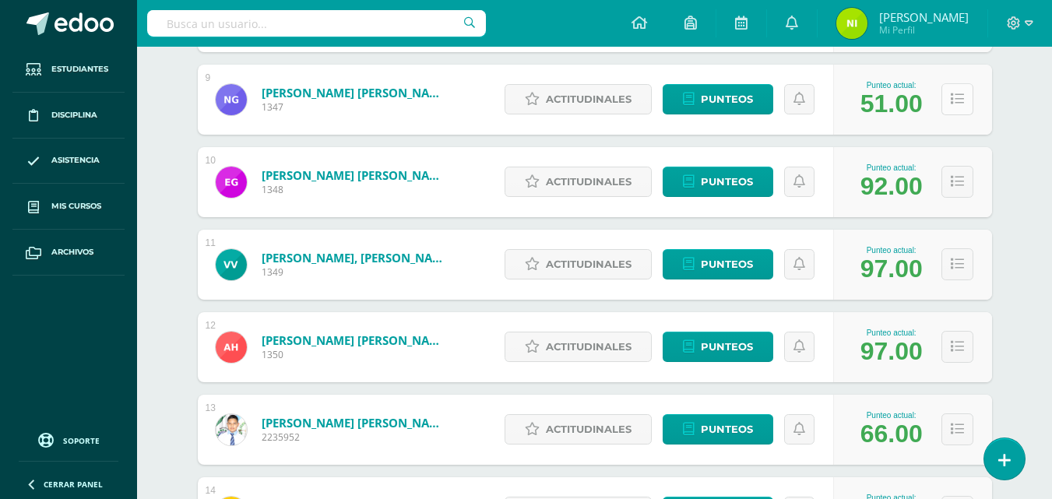
click at [955, 97] on icon at bounding box center [957, 99] width 13 height 13
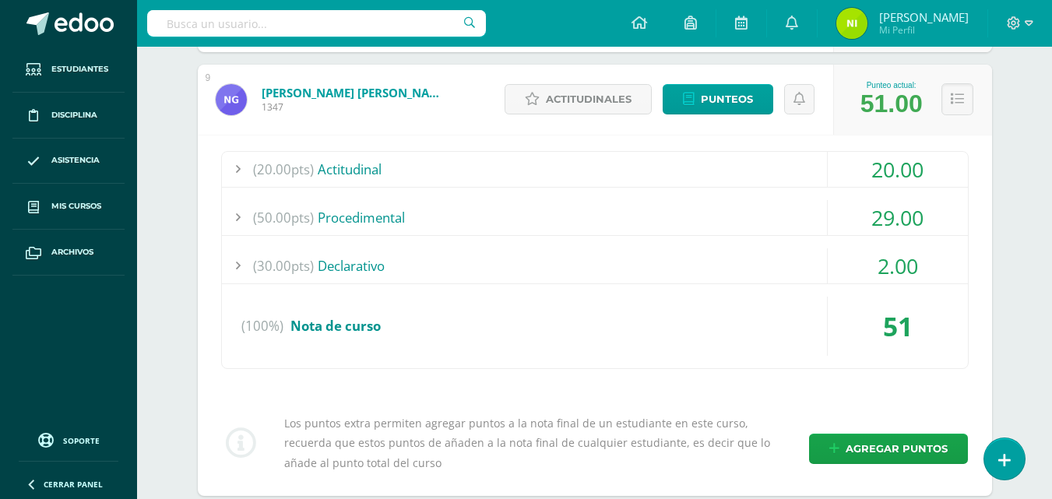
click at [238, 213] on div at bounding box center [237, 217] width 31 height 35
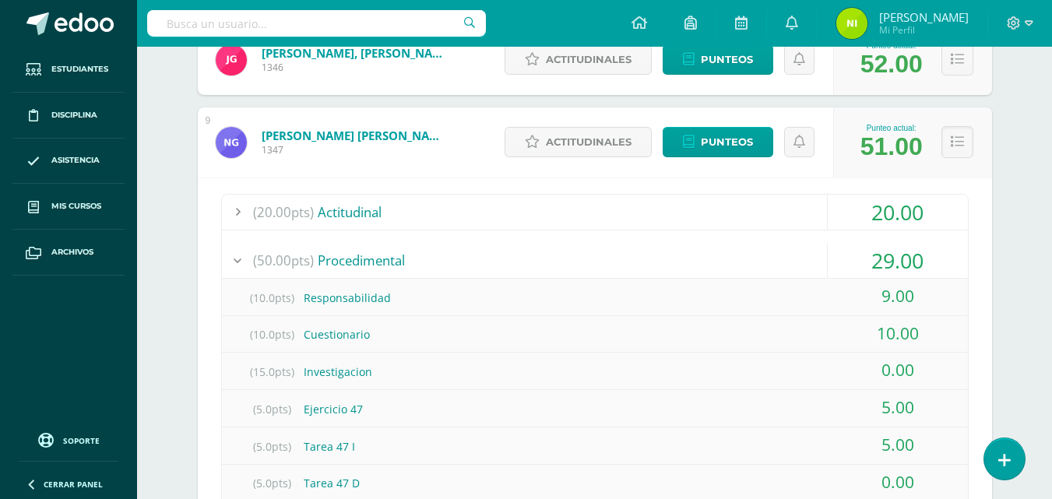
scroll to position [856, 0]
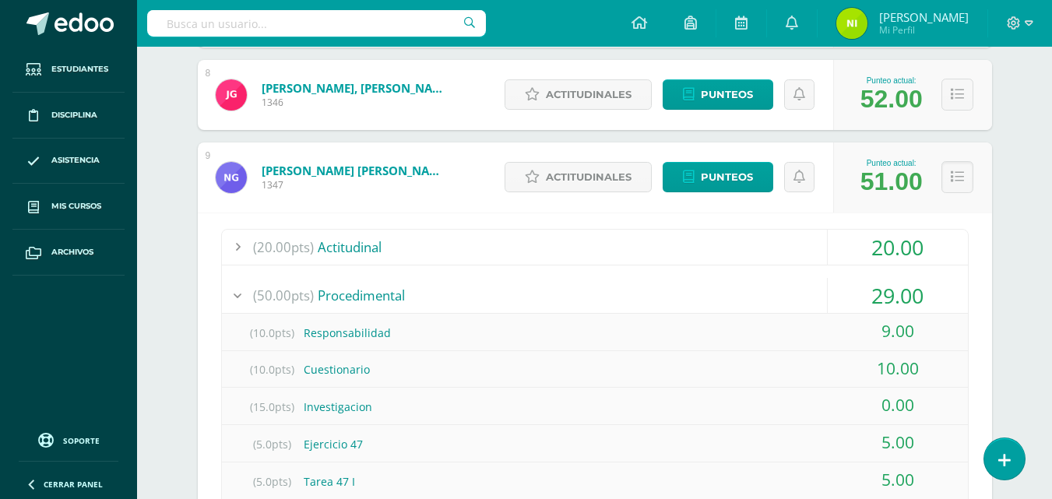
click at [235, 291] on div at bounding box center [237, 295] width 31 height 35
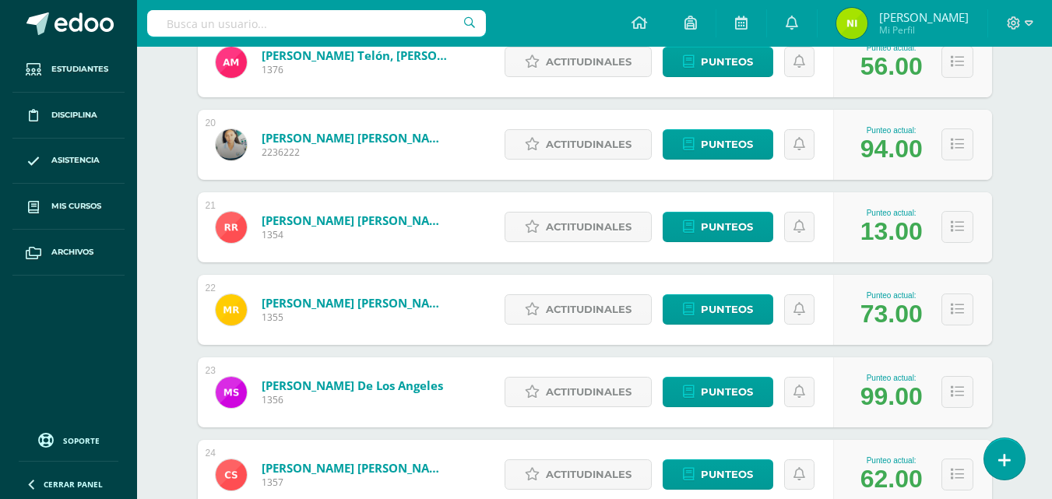
scroll to position [2180, 0]
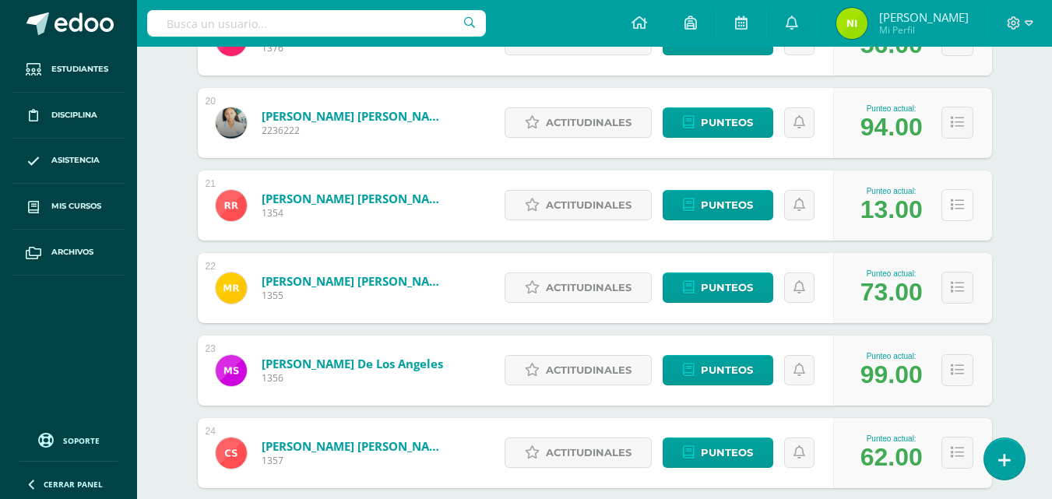
click at [958, 202] on icon at bounding box center [957, 205] width 13 height 13
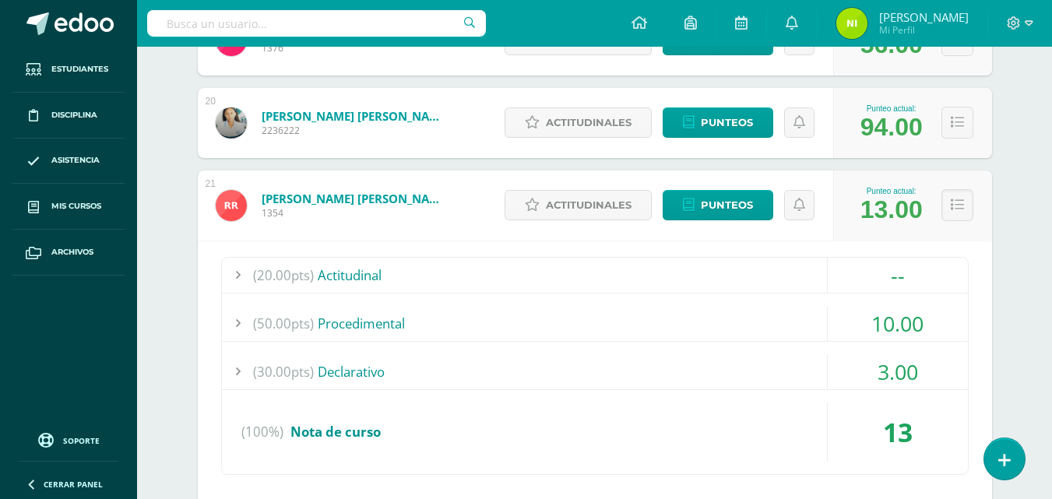
click at [361, 276] on div "(20.00pts) Actitudinal" at bounding box center [595, 275] width 746 height 35
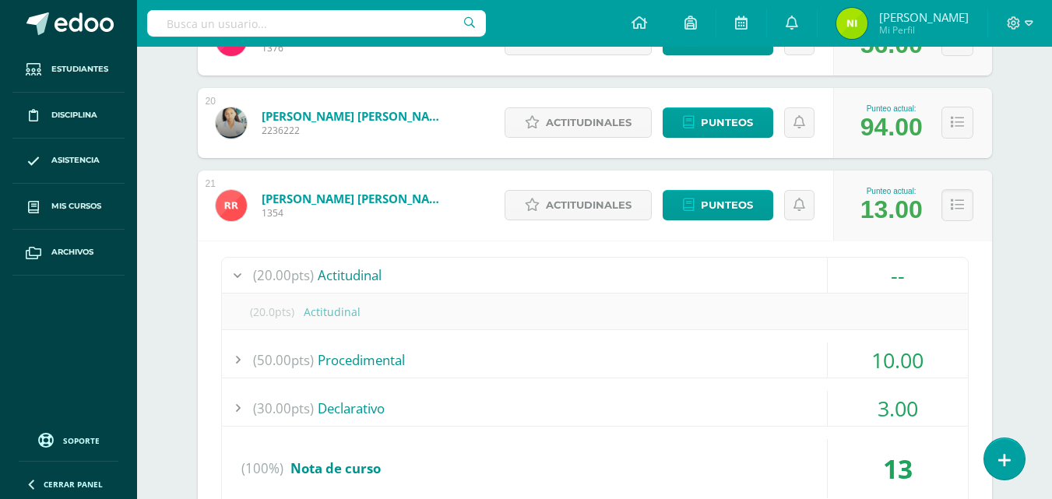
click at [354, 318] on div "(20.0pts) Actitudinal" at bounding box center [595, 311] width 746 height 35
click at [300, 316] on span "(20.0pts)" at bounding box center [272, 311] width 62 height 35
click at [317, 315] on div "(20.0pts) Actitudinal" at bounding box center [595, 311] width 746 height 35
click at [347, 312] on div "(20.0pts) Actitudinal" at bounding box center [595, 311] width 746 height 35
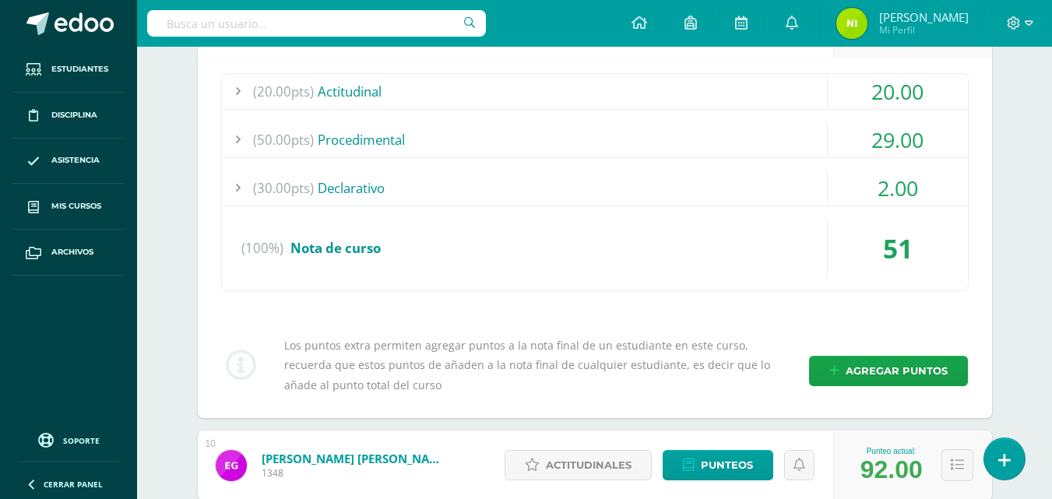
scroll to position [623, 0]
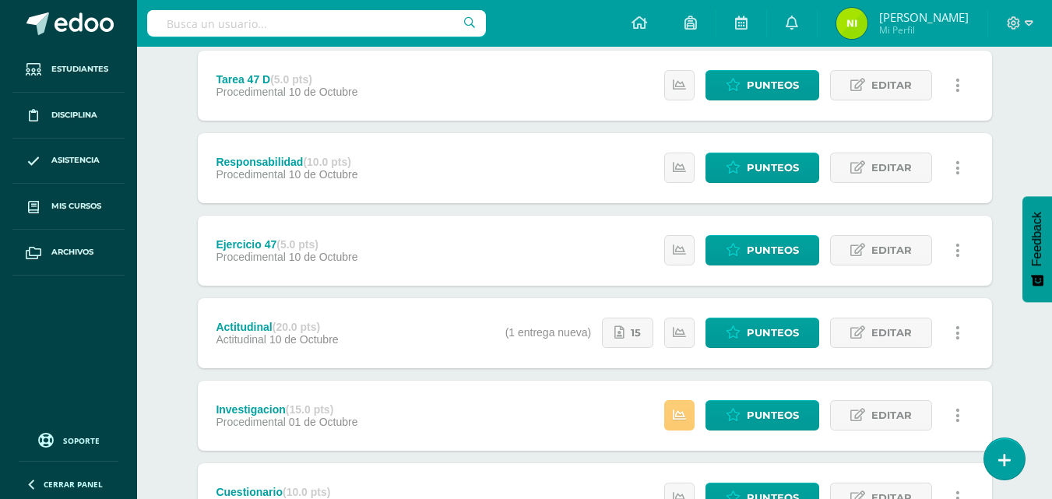
scroll to position [389, 0]
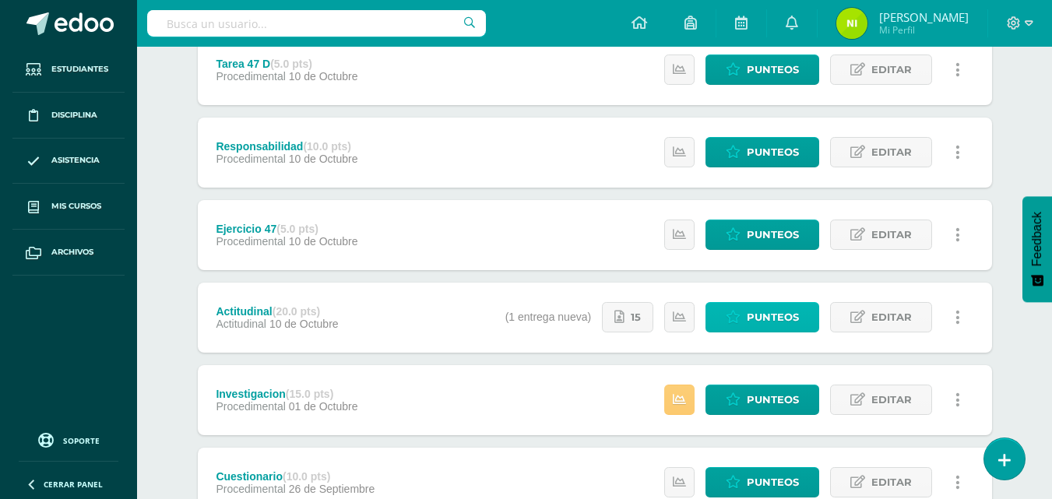
click at [778, 313] on span "Punteos" at bounding box center [773, 317] width 52 height 29
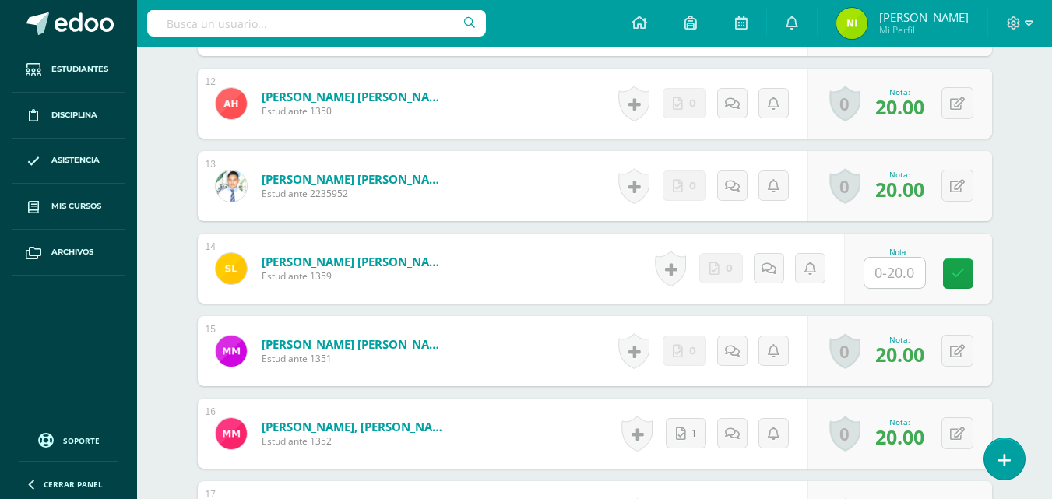
scroll to position [1396, 0]
click at [880, 281] on input "text" at bounding box center [903, 272] width 62 height 31
type input "0"
click at [975, 275] on icon at bounding box center [969, 272] width 14 height 13
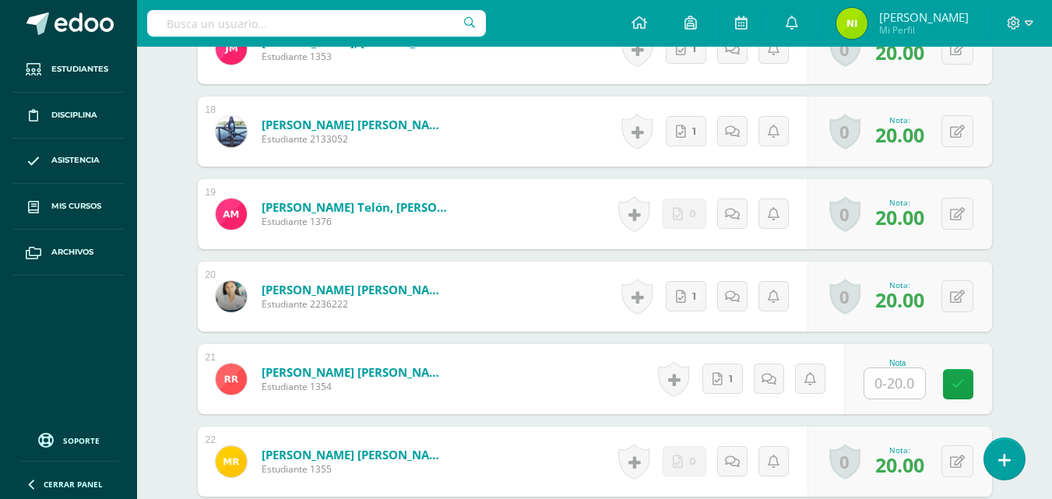
scroll to position [1863, 0]
click at [902, 386] on input "text" at bounding box center [894, 382] width 61 height 30
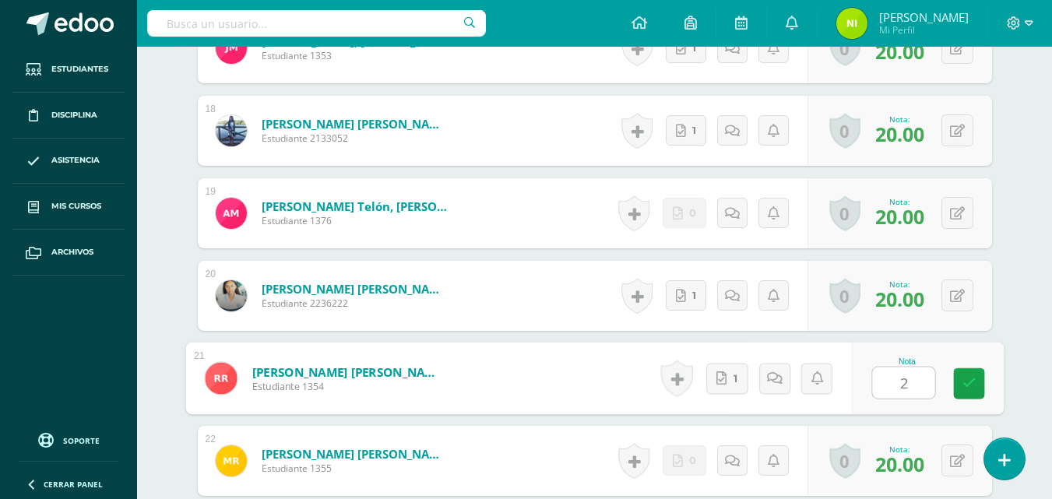
type input "20"
click at [960, 387] on link at bounding box center [968, 383] width 31 height 31
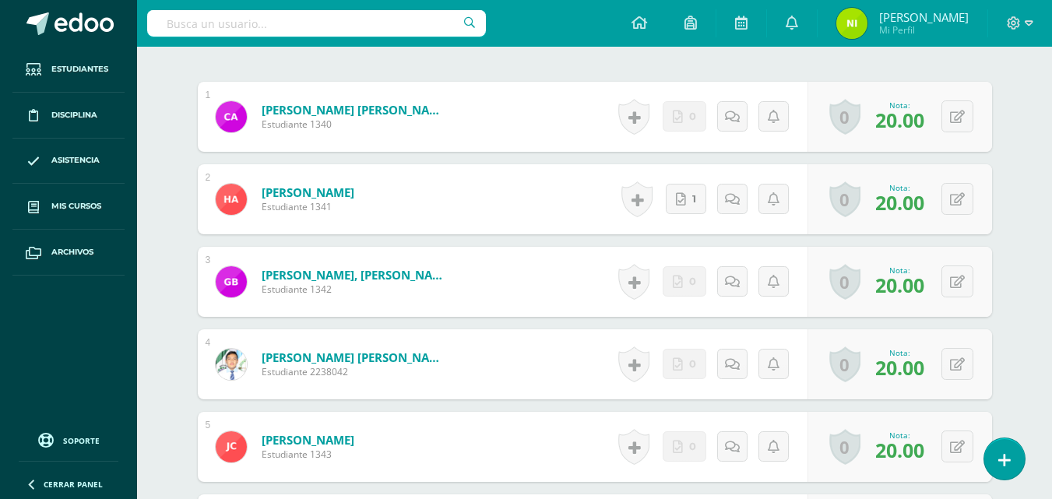
scroll to position [427, 0]
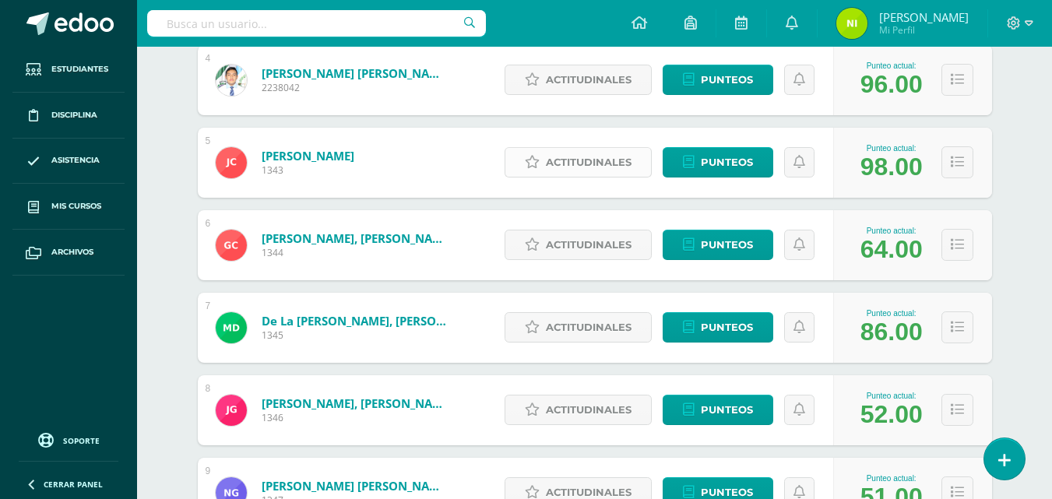
scroll to position [1168, 0]
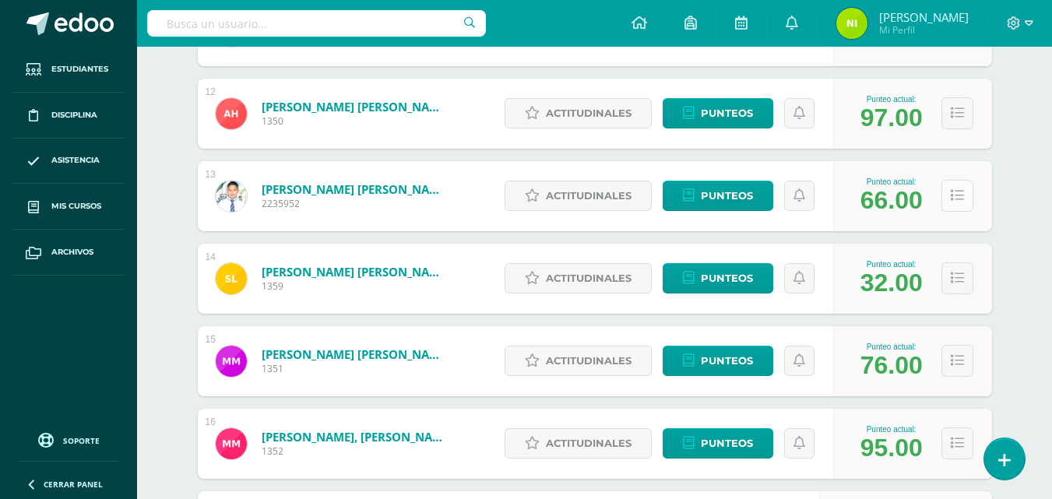
click at [962, 202] on icon at bounding box center [957, 195] width 13 height 13
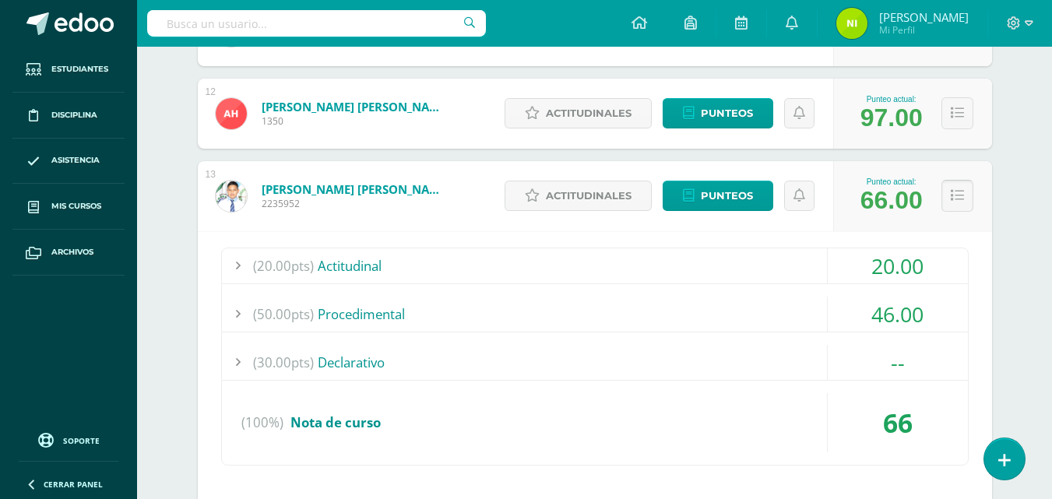
click at [962, 202] on icon at bounding box center [957, 195] width 13 height 13
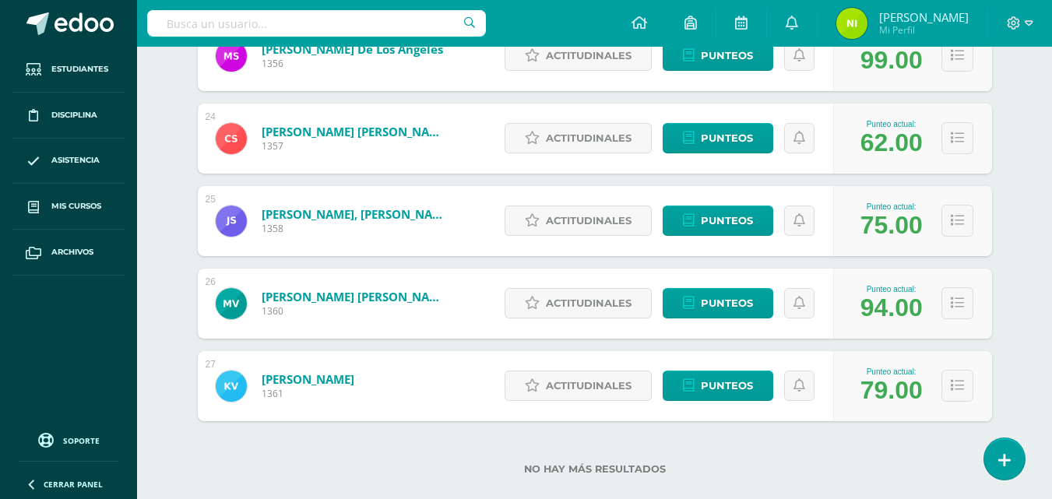
scroll to position [2159, 0]
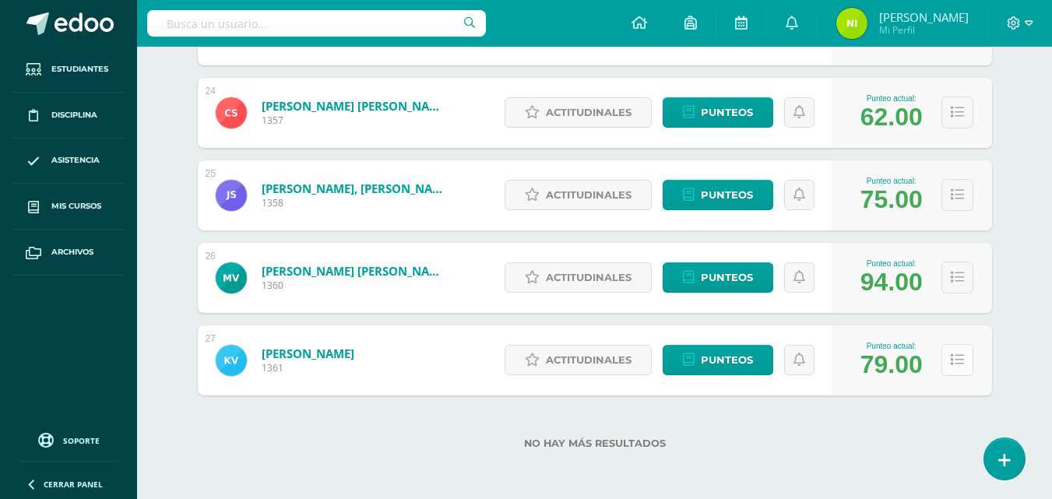
click at [952, 364] on icon at bounding box center [957, 359] width 13 height 13
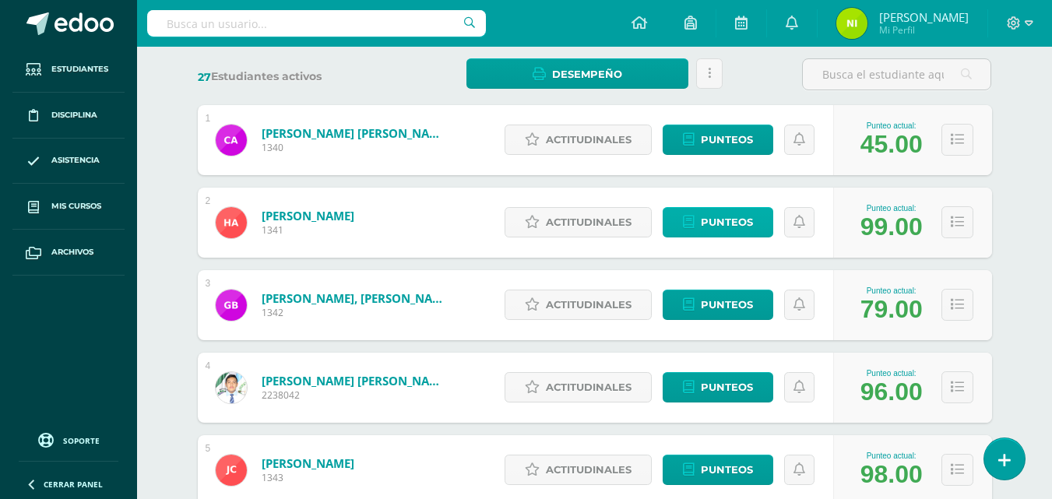
scroll to position [467, 0]
